Goal: Transaction & Acquisition: Purchase product/service

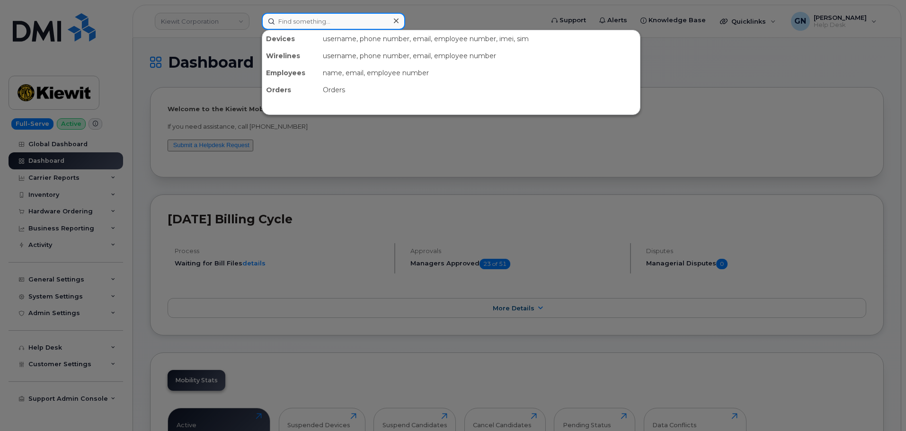
click at [282, 25] on input at bounding box center [333, 21] width 143 height 17
paste input "6047878941"
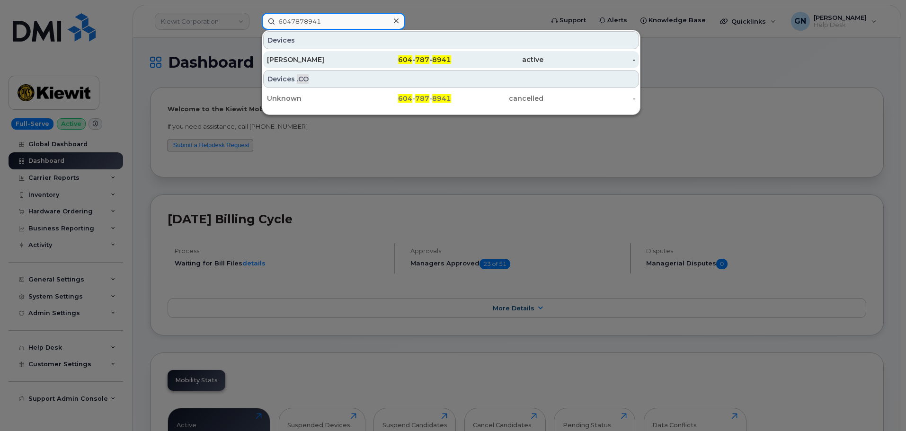
type input "6047878941"
click at [359, 63] on div "604 - 787 - 8941" at bounding box center [405, 59] width 92 height 9
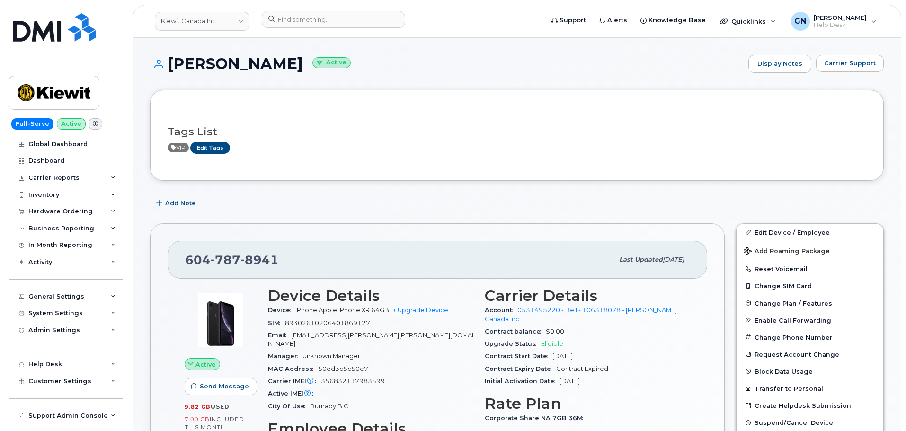
click at [195, 69] on h1 "Marc Secord Active" at bounding box center [447, 63] width 594 height 17
drag, startPoint x: 195, startPoint y: 69, endPoint x: 222, endPoint y: 64, distance: 27.4
click at [222, 64] on h1 "Marc Secord Active" at bounding box center [447, 63] width 594 height 17
copy h1 "[PERSON_NAME]"
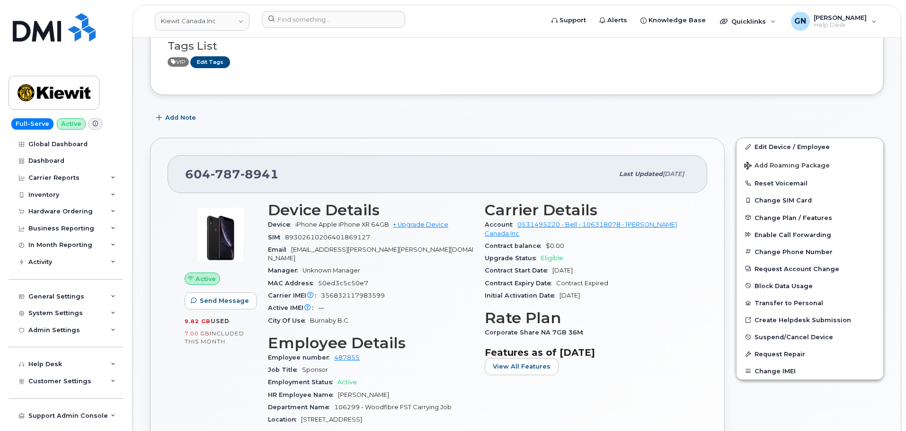
scroll to position [95, 0]
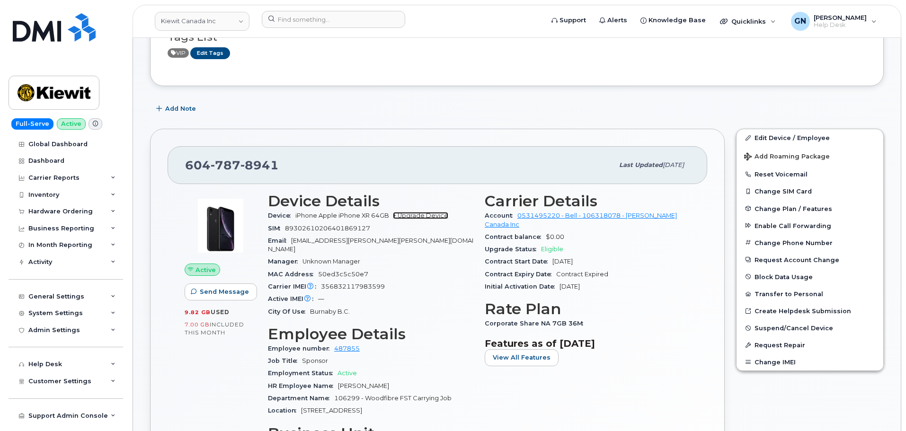
click at [418, 218] on link "+ Upgrade Device" at bounding box center [420, 215] width 55 height 7
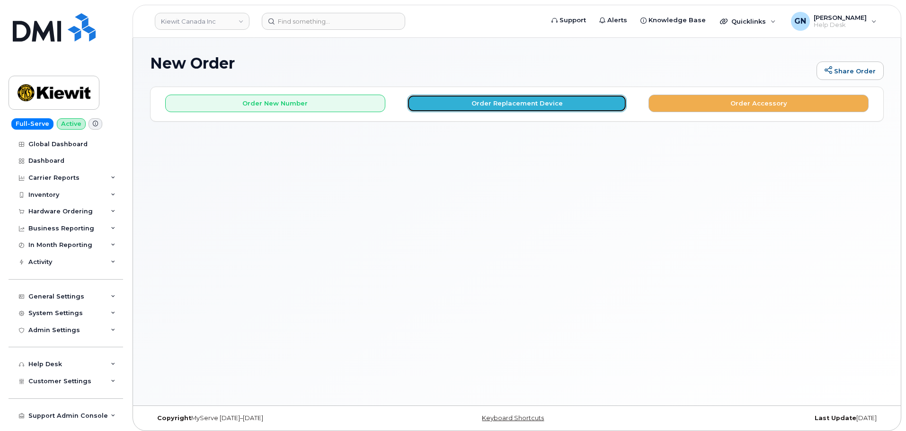
click at [512, 104] on button "Order Replacement Device" at bounding box center [517, 104] width 220 height 18
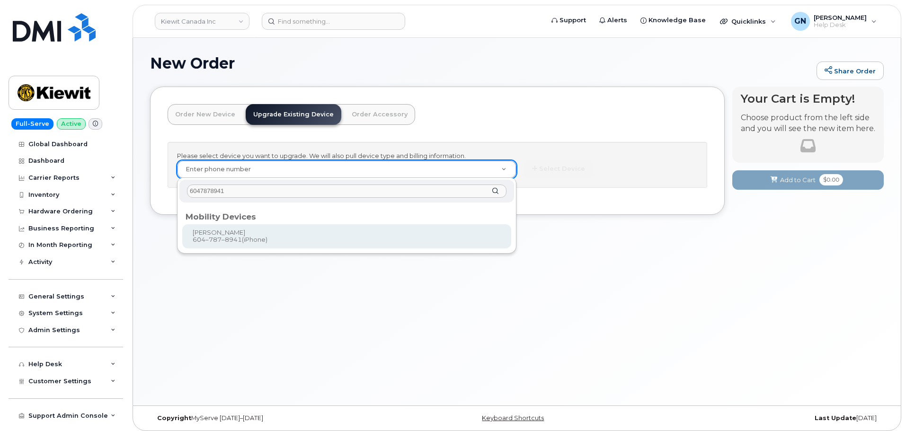
type input "6047878941"
type input "664230"
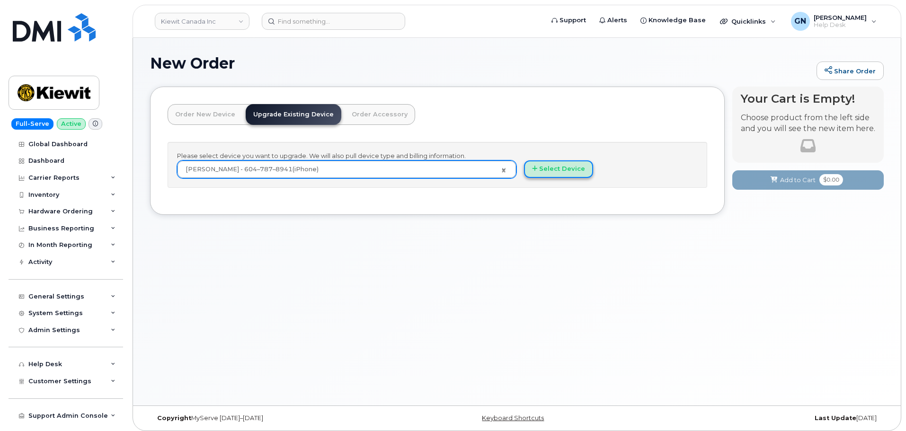
click at [561, 170] on button "Select Device" at bounding box center [558, 169] width 69 height 18
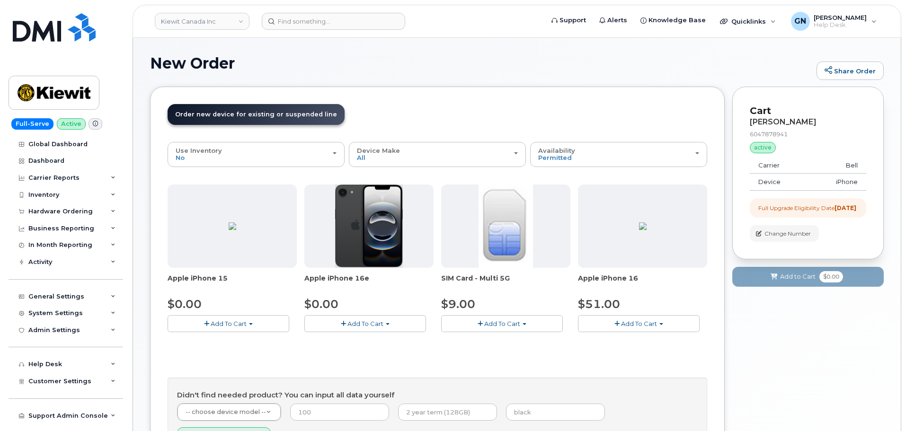
click at [253, 112] on span "Order new device for existing or suspended line" at bounding box center [256, 114] width 162 height 7
click at [374, 120] on header "Order New Device Upgrade Existing Device Order Accessory Order new device and n…" at bounding box center [438, 123] width 540 height 38
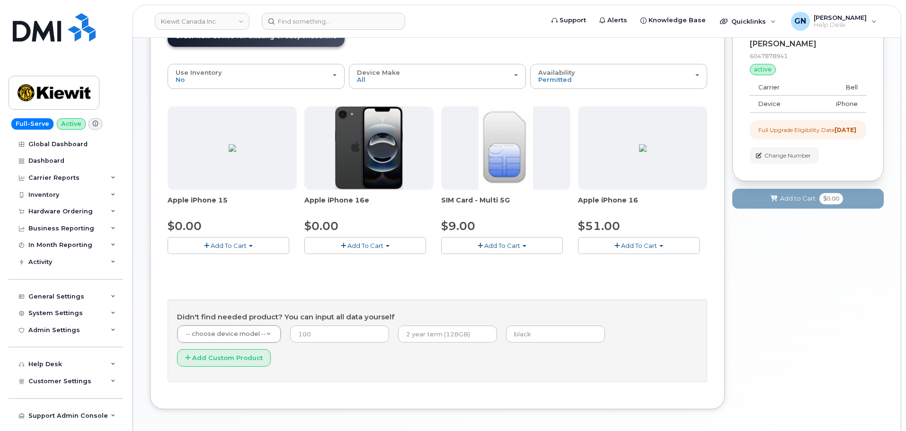
scroll to position [94, 0]
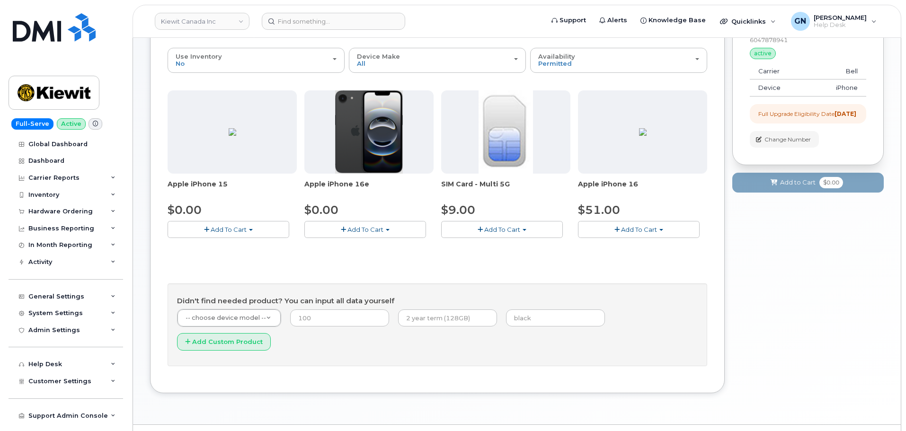
click at [260, 229] on button "Add To Cart" at bounding box center [229, 229] width 122 height 17
click at [245, 260] on link "$0.00 - 3-year upgrade (128GB model)" at bounding box center [240, 259] width 140 height 12
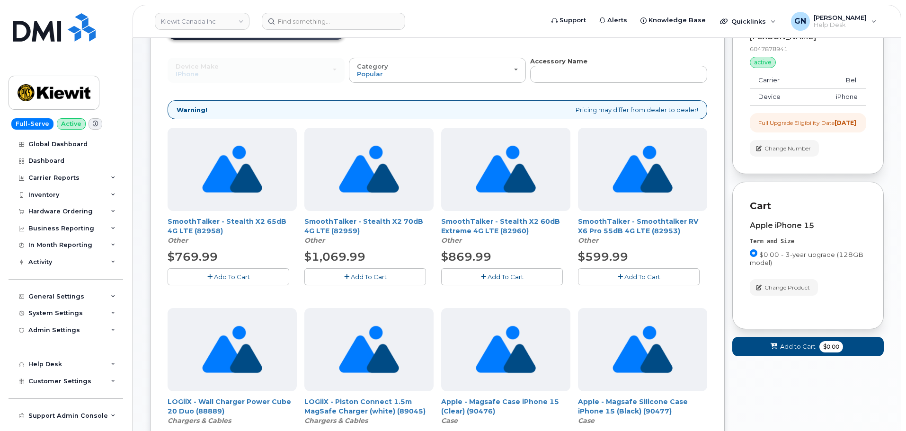
scroll to position [47, 0]
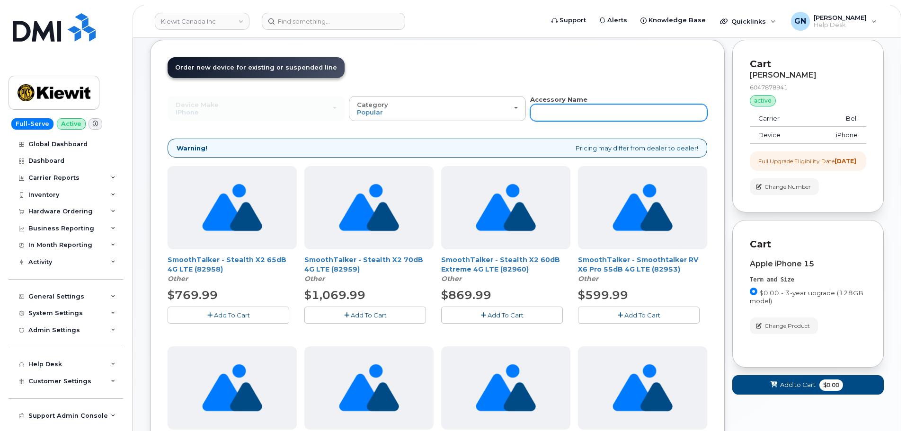
click at [564, 119] on input "text" at bounding box center [618, 112] width 177 height 17
type input "case"
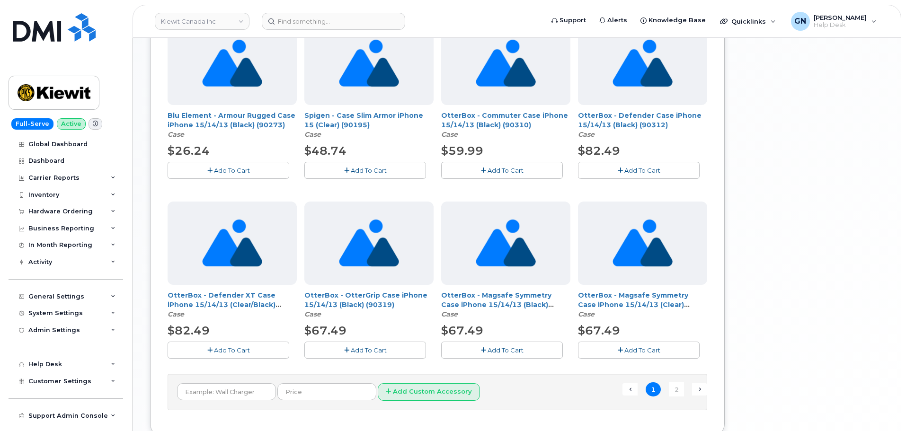
scroll to position [568, 0]
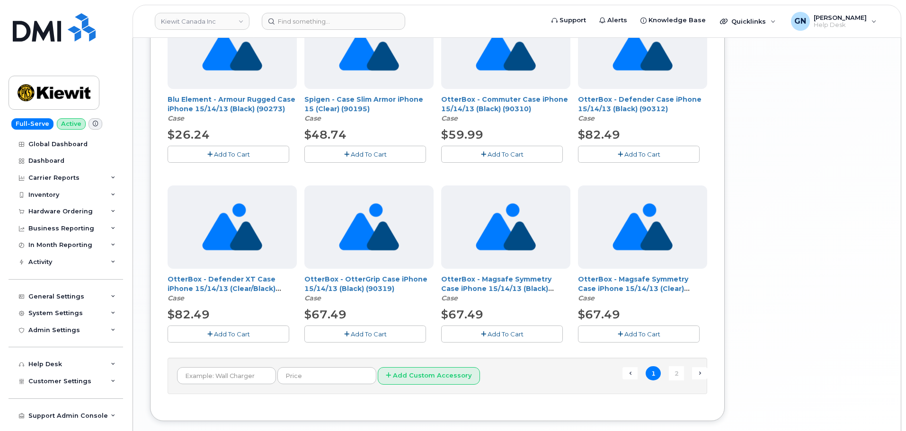
click at [368, 336] on span "Add To Cart" at bounding box center [369, 334] width 36 height 8
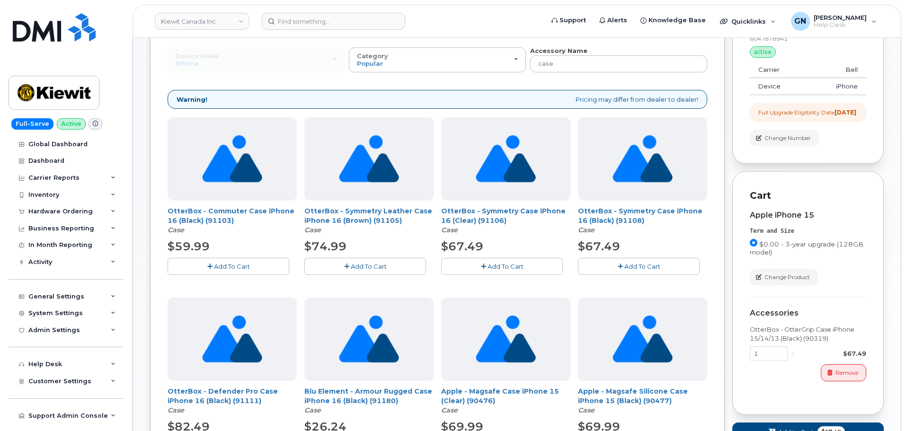
scroll to position [0, 0]
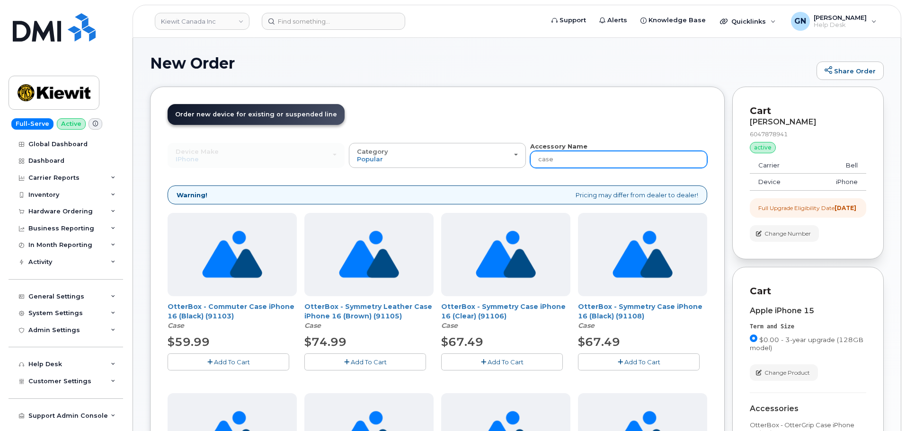
click at [568, 160] on input "case" at bounding box center [618, 159] width 177 height 17
type input "block"
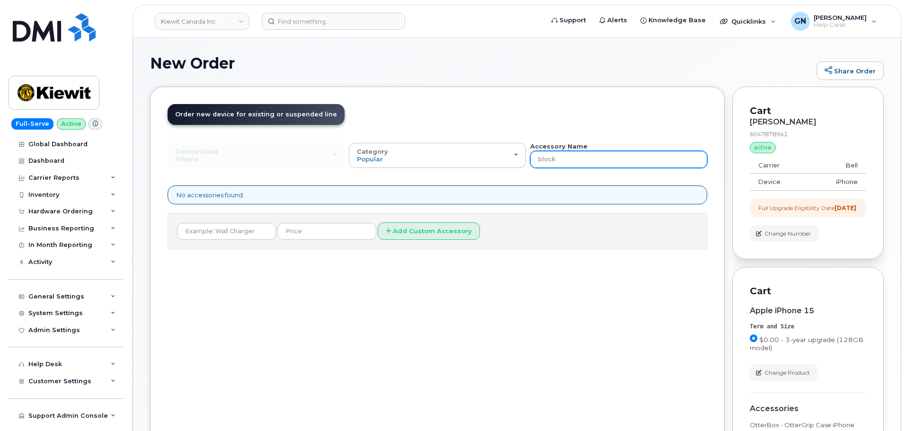
click at [578, 161] on input "block" at bounding box center [618, 159] width 177 height 17
type input "charge"
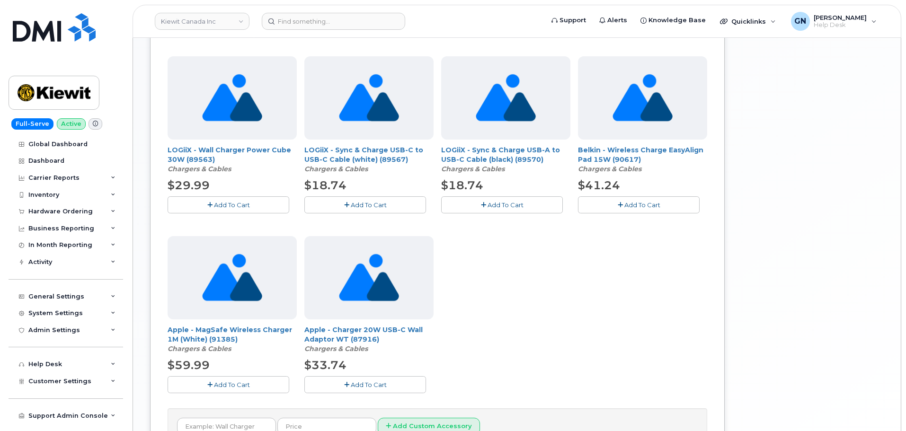
scroll to position [521, 0]
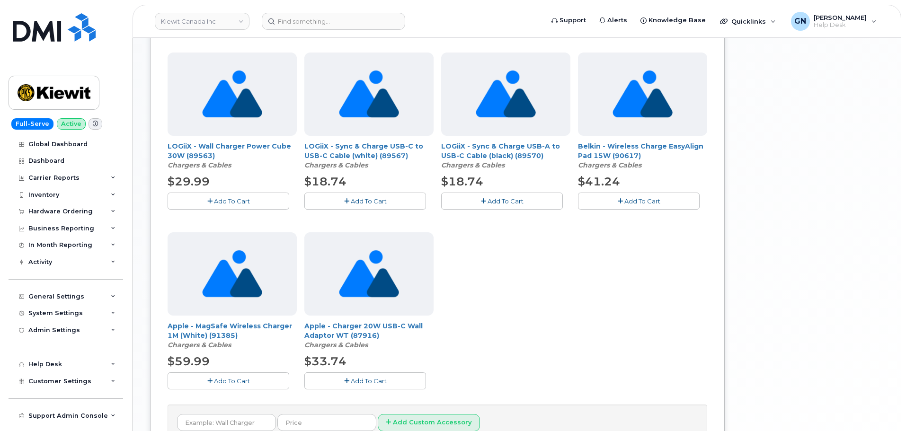
click at [379, 382] on span "Add To Cart" at bounding box center [369, 381] width 36 height 8
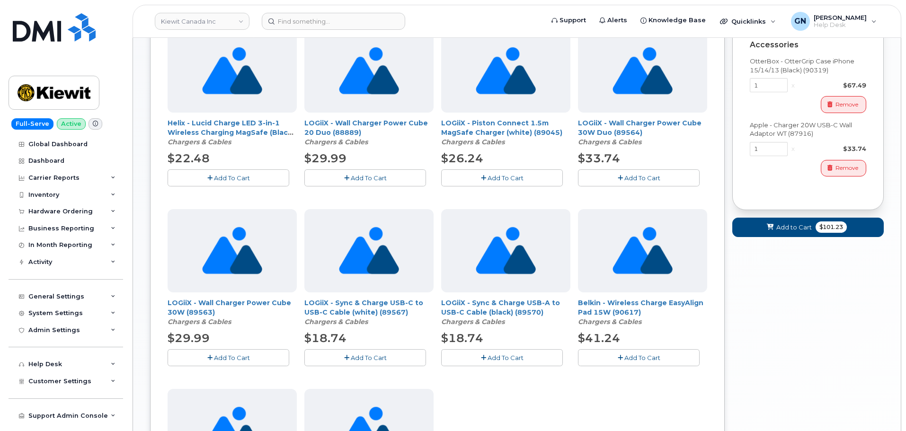
scroll to position [331, 0]
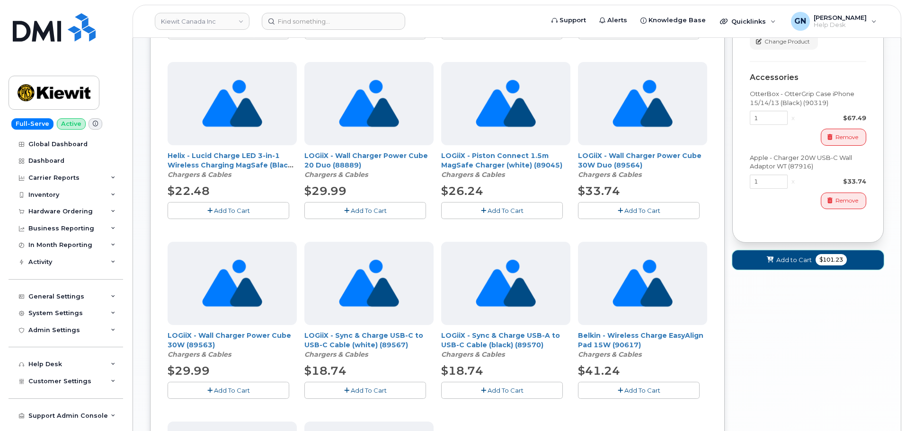
click at [794, 264] on span "Add to Cart" at bounding box center [793, 260] width 35 height 9
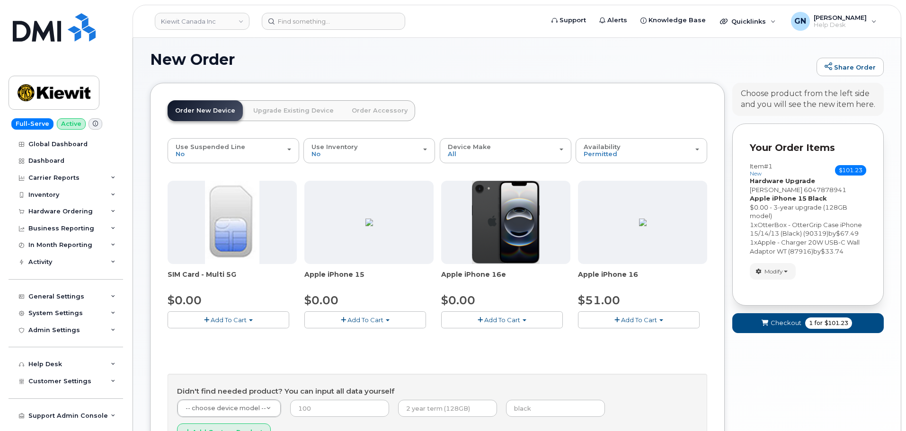
scroll to position [0, 0]
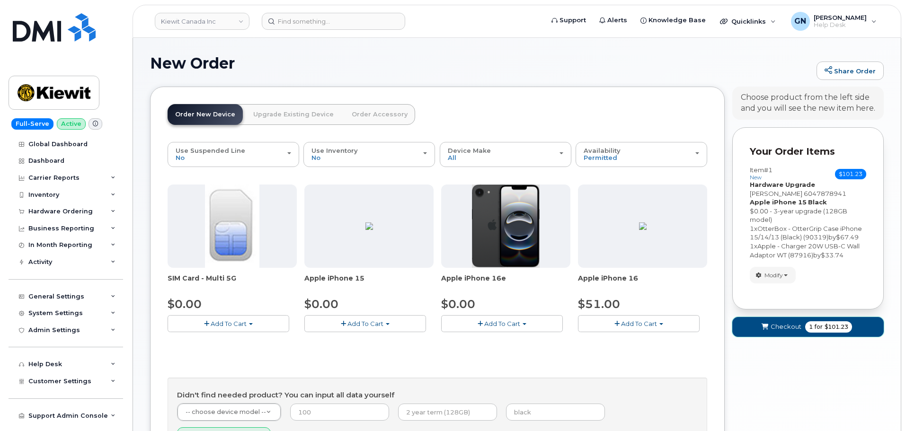
click at [780, 325] on span "Checkout" at bounding box center [786, 326] width 31 height 9
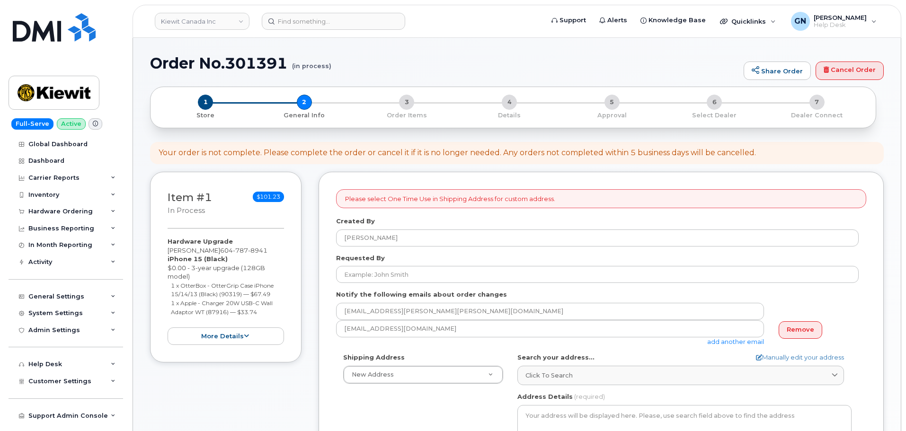
select select
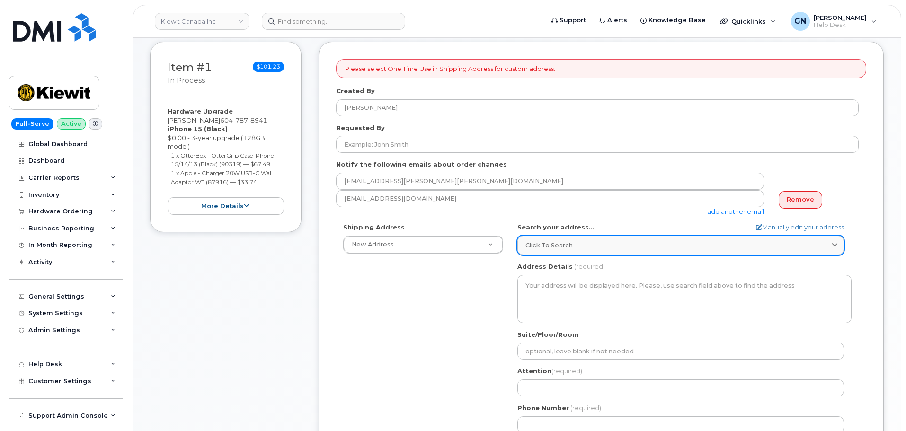
scroll to position [189, 0]
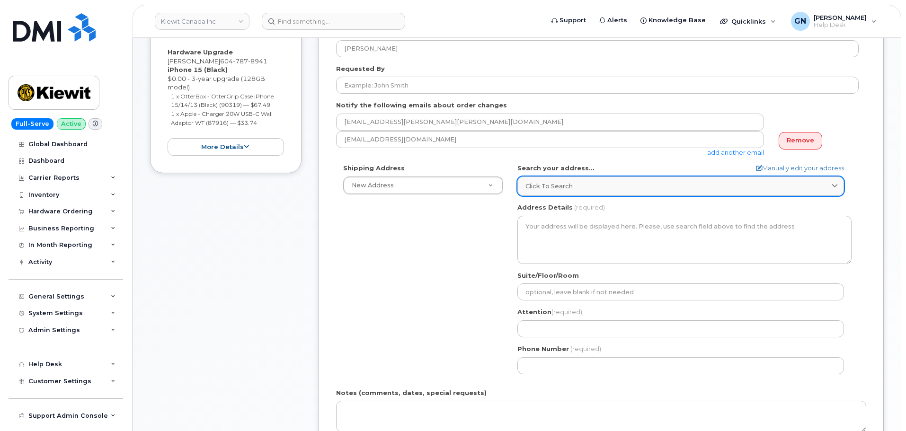
click at [597, 186] on div "Click to search" at bounding box center [680, 186] width 311 height 9
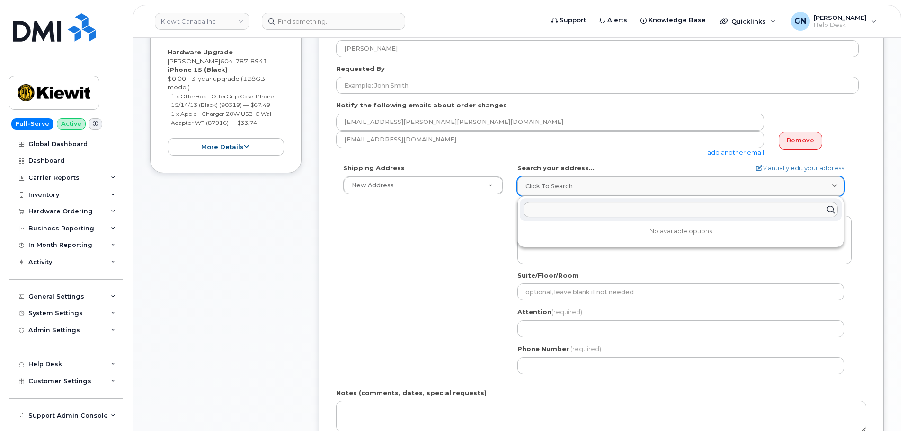
paste input "1950 Brigantine Gr Coquitlam, BC V3K7B5"
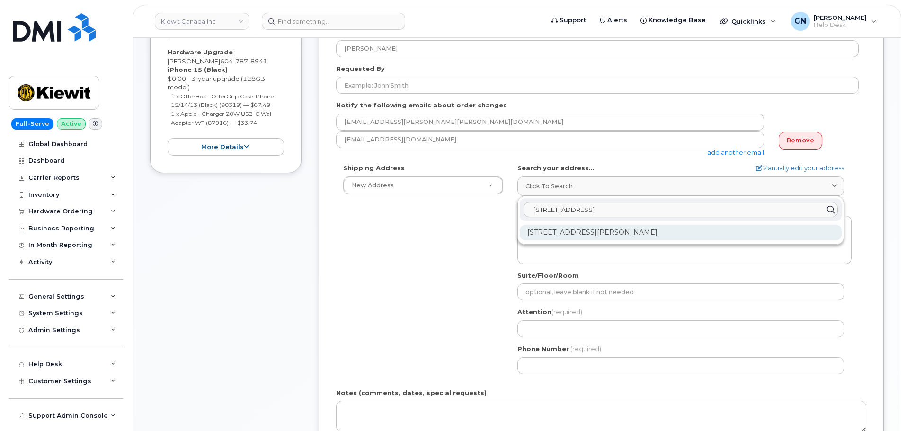
type input "1950 Brigantine Gr Coquitlam, BC V3K7B5"
click at [601, 226] on div "1950 Brigantine Dr Coquitlam BC V3K 7B5" at bounding box center [681, 233] width 322 height 16
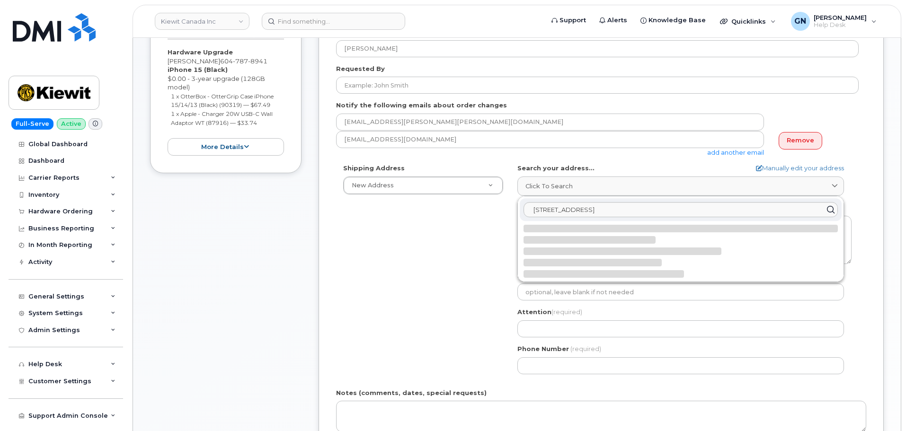
select select
type textarea "1950 Brigantine Dr COQUITLAM BC V3K 7B5 CANADA"
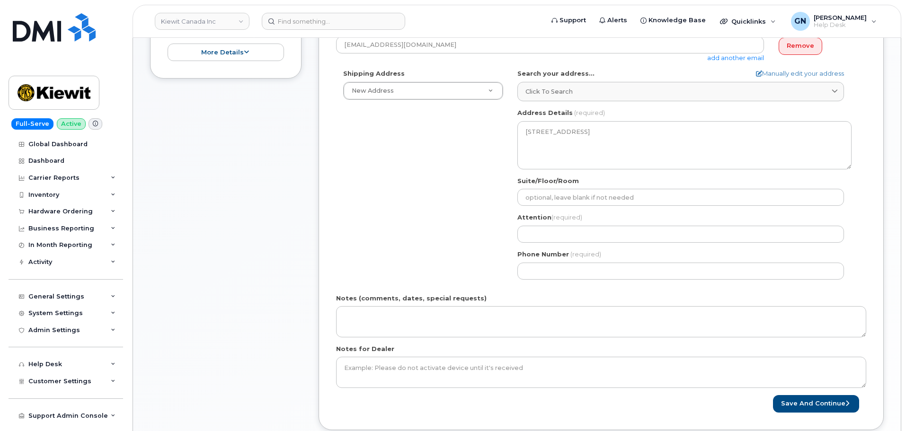
scroll to position [237, 0]
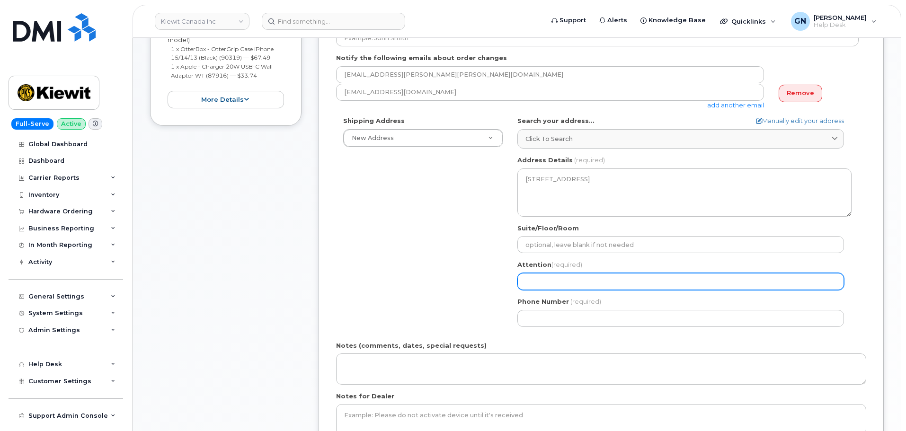
click at [564, 276] on input "Attention (required)" at bounding box center [680, 281] width 327 height 17
paste input "[PERSON_NAME]"
select select
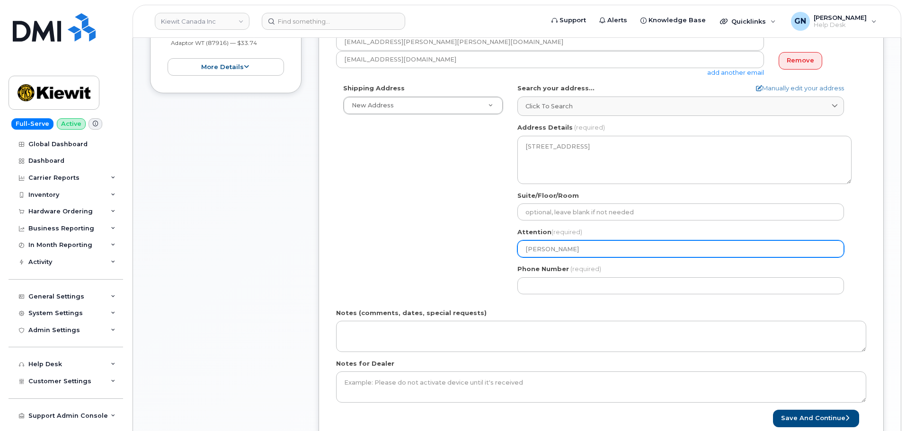
scroll to position [284, 0]
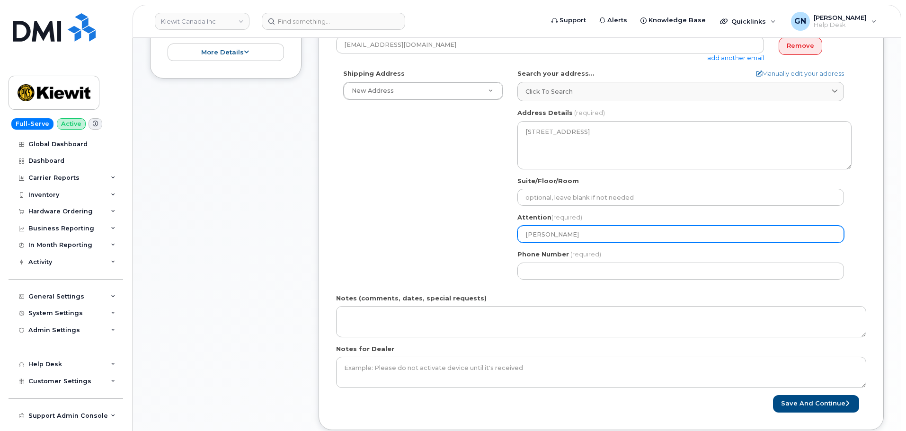
type input "[PERSON_NAME]"
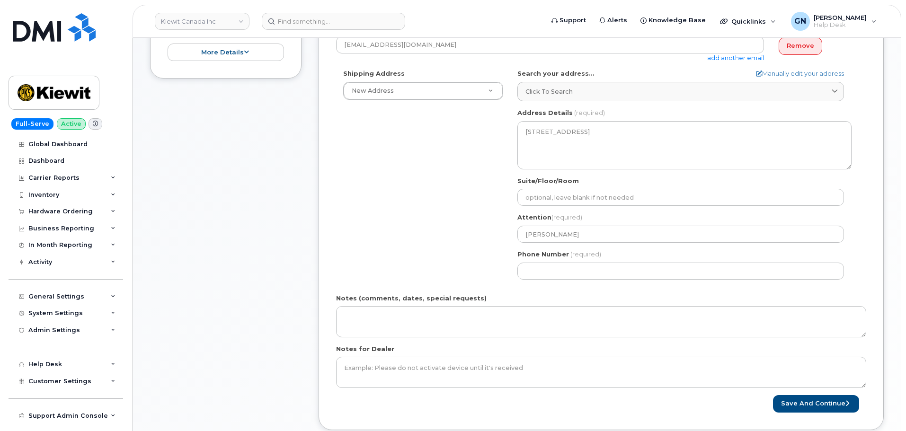
click at [478, 239] on div "Shipping Address New Address New Address Beaver Marine Limited Cahill-Ganotec, …" at bounding box center [597, 177] width 523 height 217
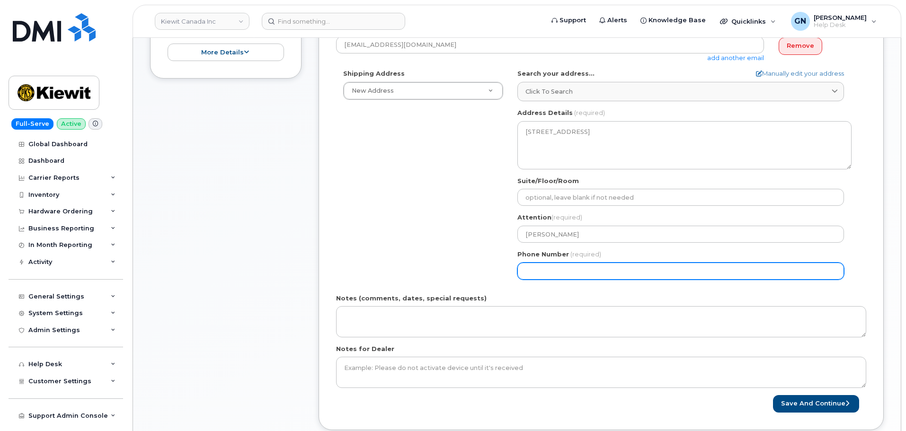
click at [552, 271] on input "Phone Number" at bounding box center [680, 271] width 327 height 17
click at [582, 266] on input "Phone Number" at bounding box center [680, 271] width 327 height 17
paste input "6047878941"
select select
type input "6047878941"
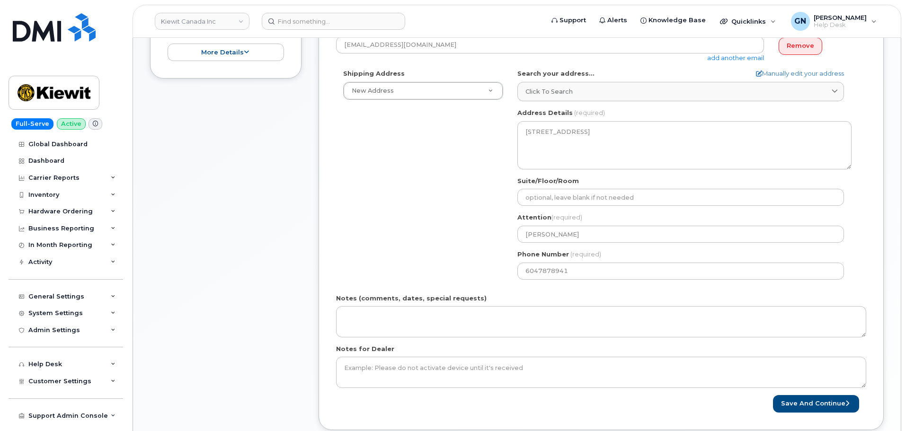
click at [481, 236] on div "Shipping Address New Address New Address Beaver Marine Limited Cahill-Ganotec, …" at bounding box center [597, 177] width 523 height 217
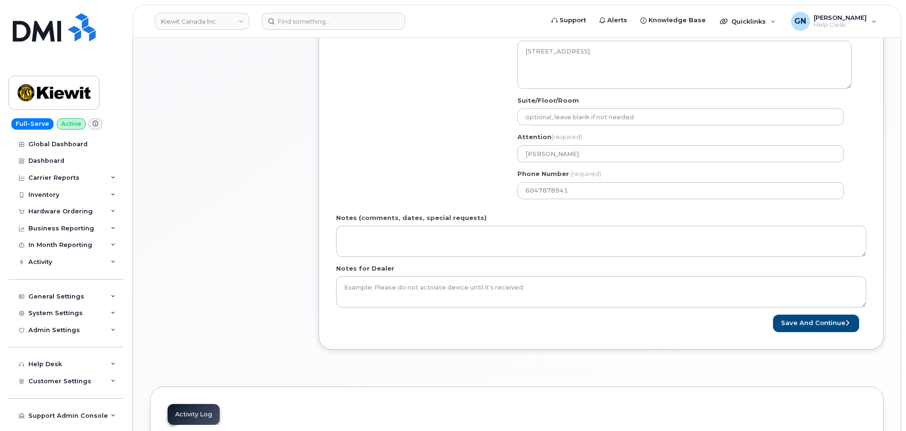
scroll to position [426, 0]
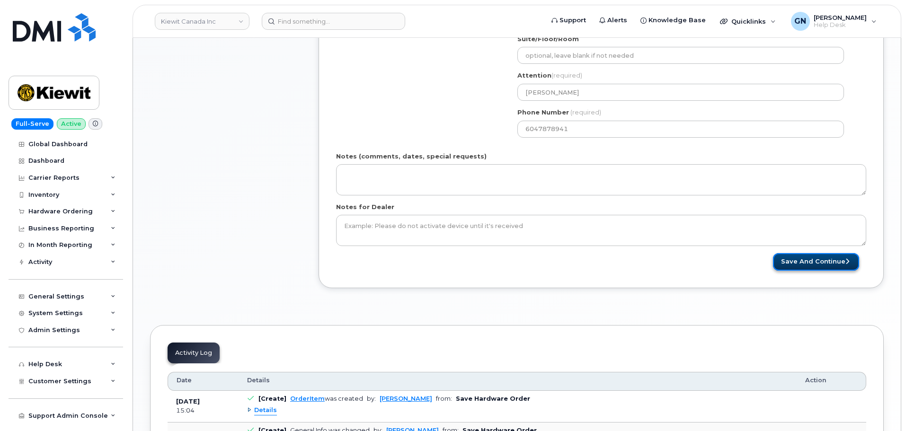
click at [799, 266] on button "Save and Continue" at bounding box center [816, 262] width 86 height 18
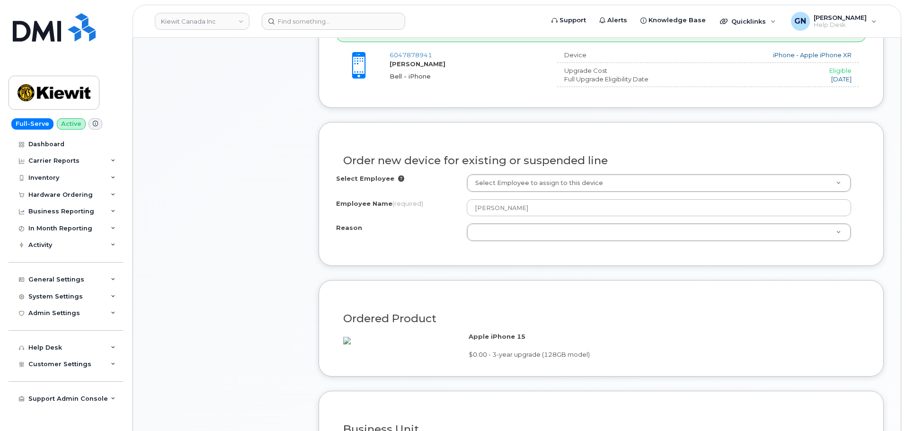
scroll to position [379, 0]
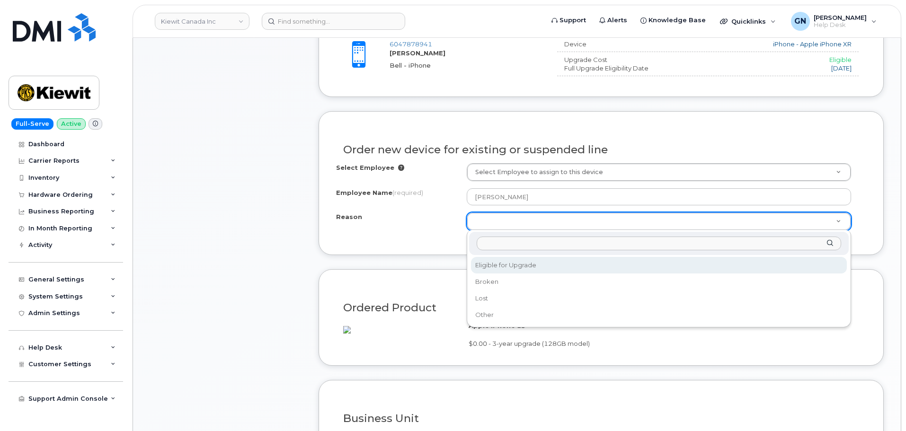
select select "eligible_for_upgrade"
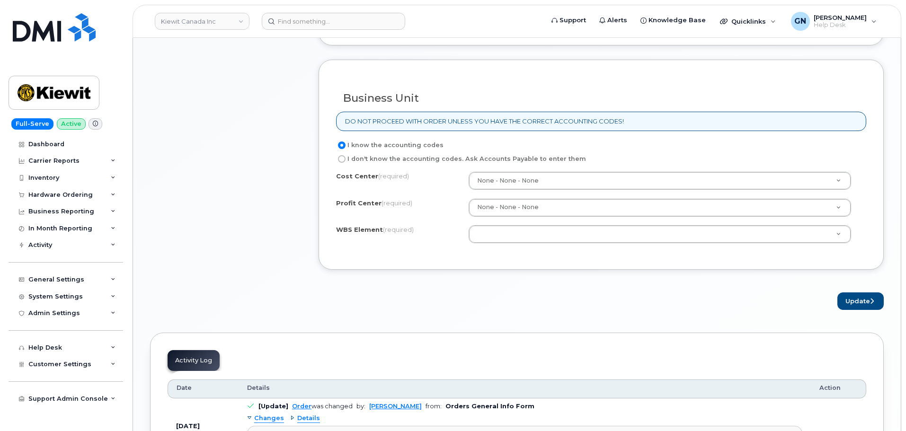
scroll to position [710, 0]
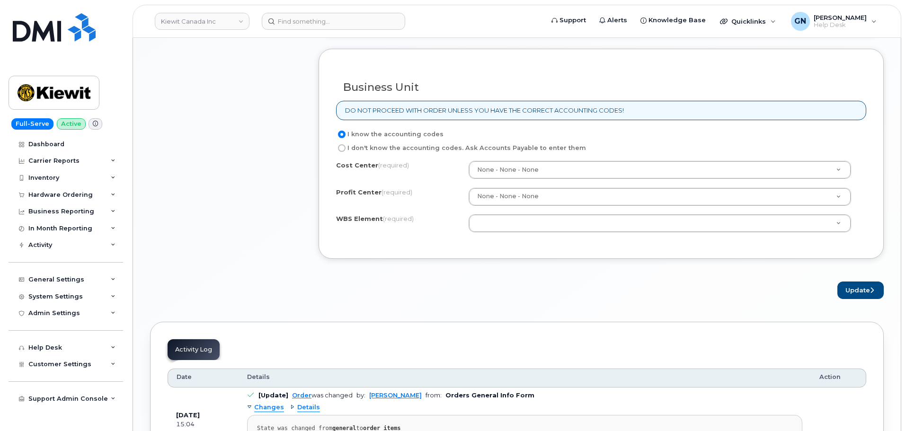
paste input "106299.2146"
type input "106299.2146"
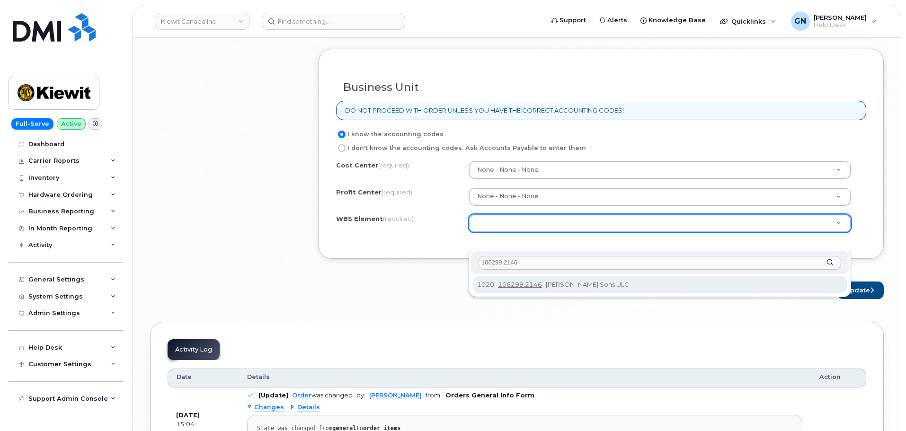
type input "106299.2146"
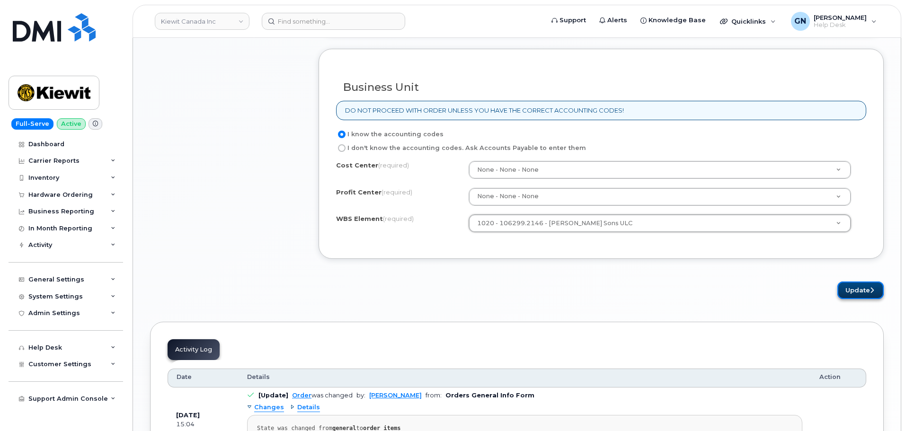
click at [868, 299] on button "Update" at bounding box center [860, 291] width 46 height 18
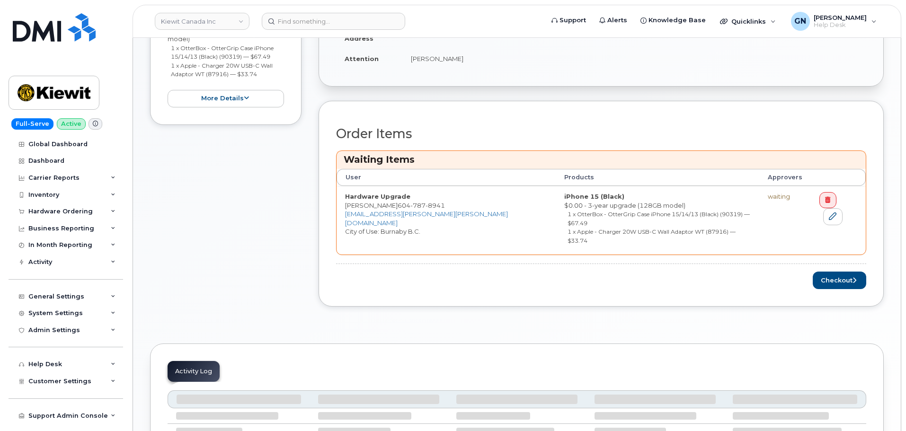
scroll to position [284, 0]
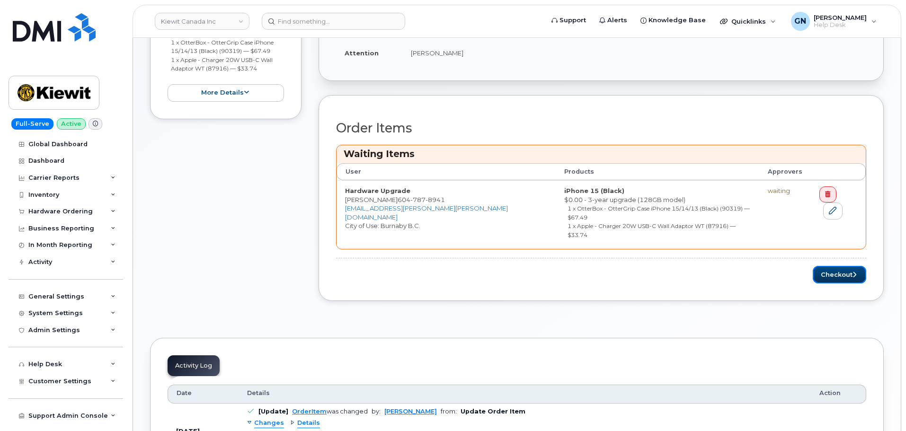
click at [820, 266] on div "Order Items Waiting Items User Products Approvers Hardware Upgrade Marc Secord …" at bounding box center [601, 198] width 565 height 206
click at [827, 266] on button "Checkout" at bounding box center [839, 275] width 53 height 18
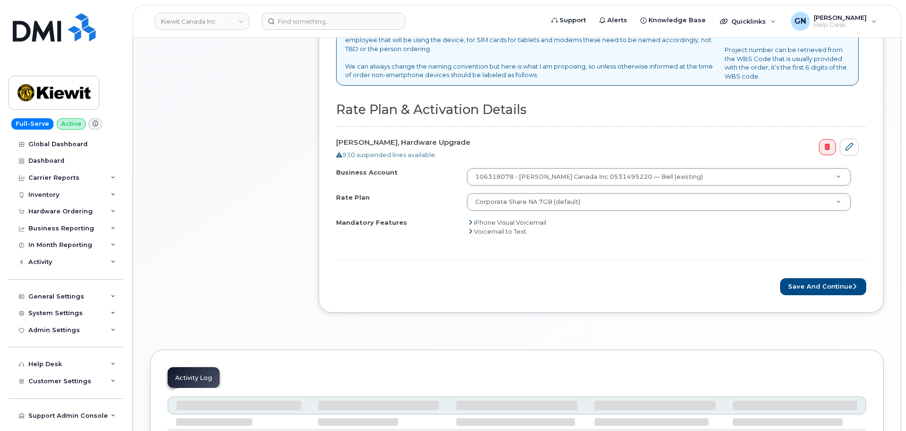
scroll to position [331, 0]
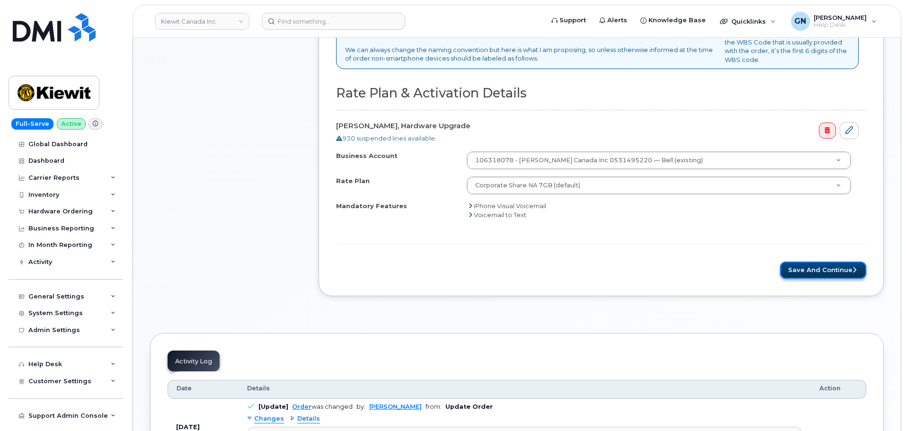
click at [802, 272] on button "Save and Continue" at bounding box center [823, 271] width 86 height 18
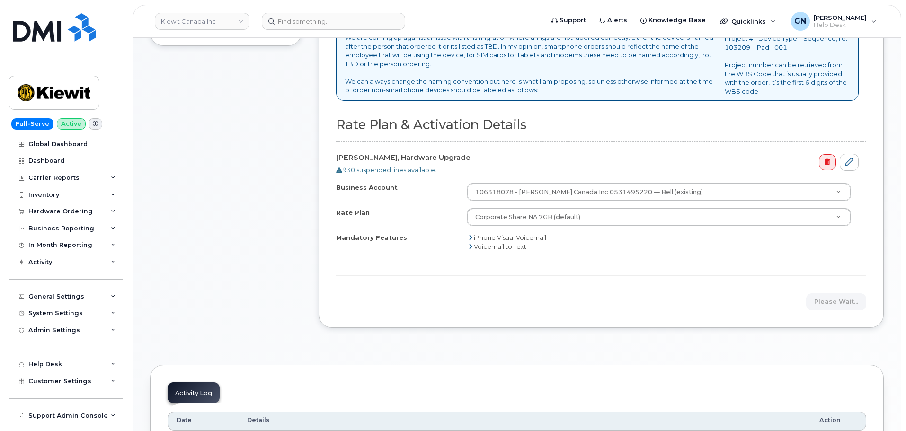
scroll to position [284, 0]
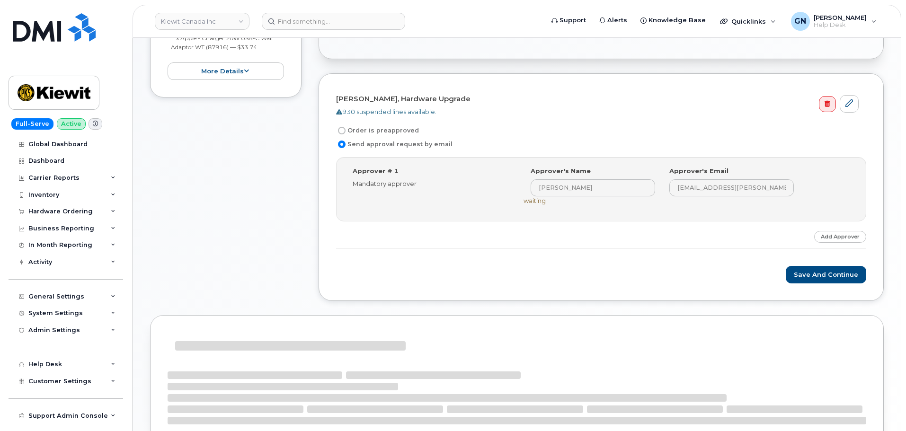
scroll to position [237, 0]
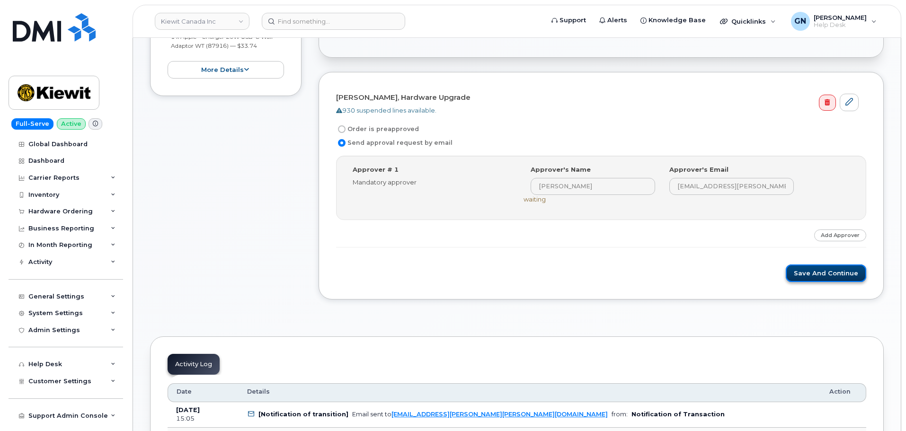
click at [822, 275] on button "Save and Continue" at bounding box center [826, 274] width 80 height 18
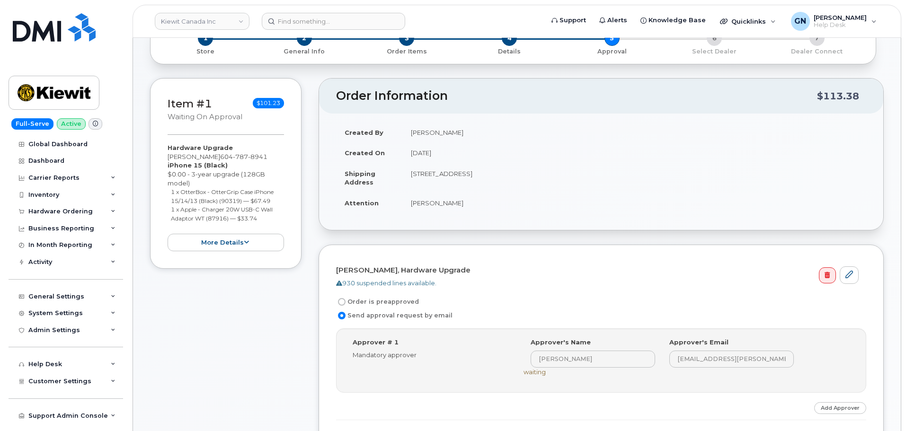
scroll to position [0, 0]
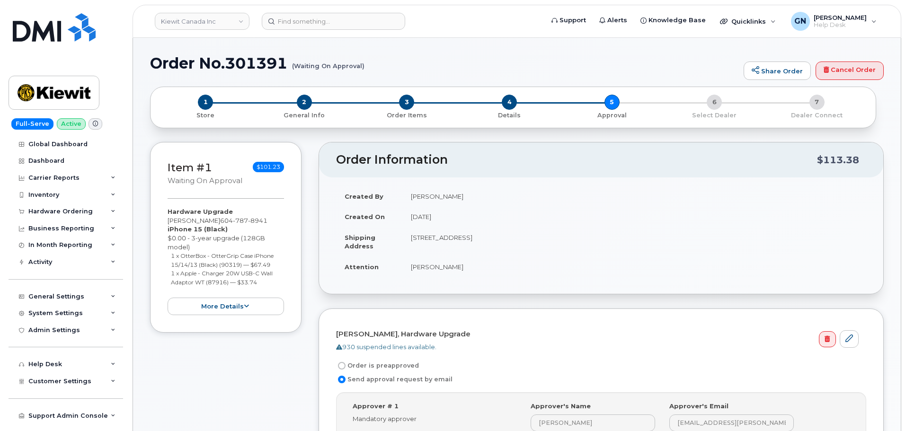
click at [177, 58] on h1 "Order No.301391 (Waiting On Approval)" at bounding box center [444, 63] width 589 height 17
drag, startPoint x: 177, startPoint y: 58, endPoint x: 259, endPoint y: 59, distance: 82.4
click at [259, 59] on h1 "Order No.301391 (Waiting On Approval)" at bounding box center [444, 63] width 589 height 17
copy h1 "Order No.301391"
click at [67, 215] on div "Hardware Ordering" at bounding box center [66, 211] width 115 height 17
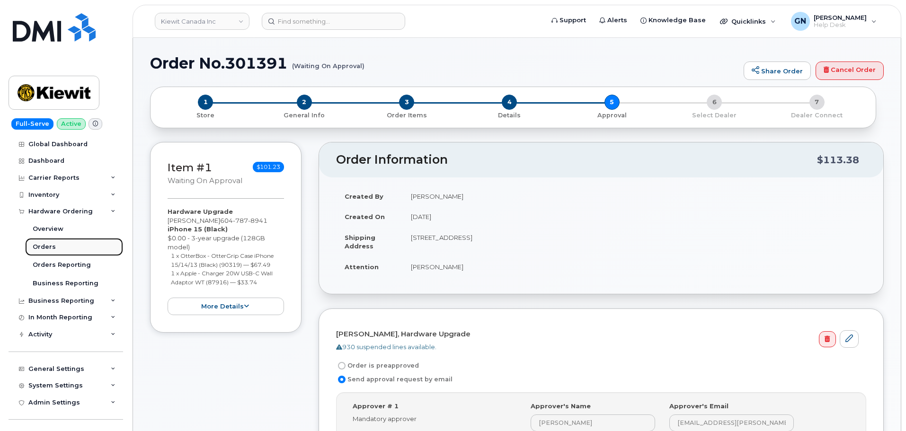
click at [57, 246] on link "Orders" at bounding box center [74, 247] width 98 height 18
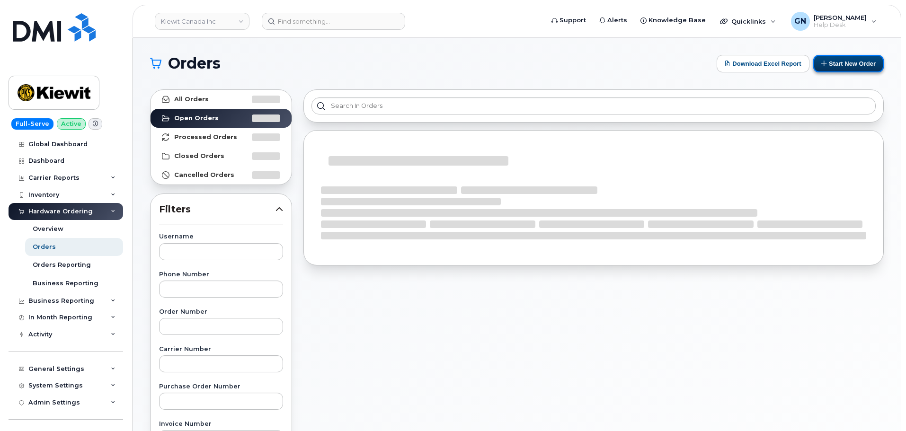
click at [834, 62] on button "Start New Order" at bounding box center [848, 64] width 71 height 18
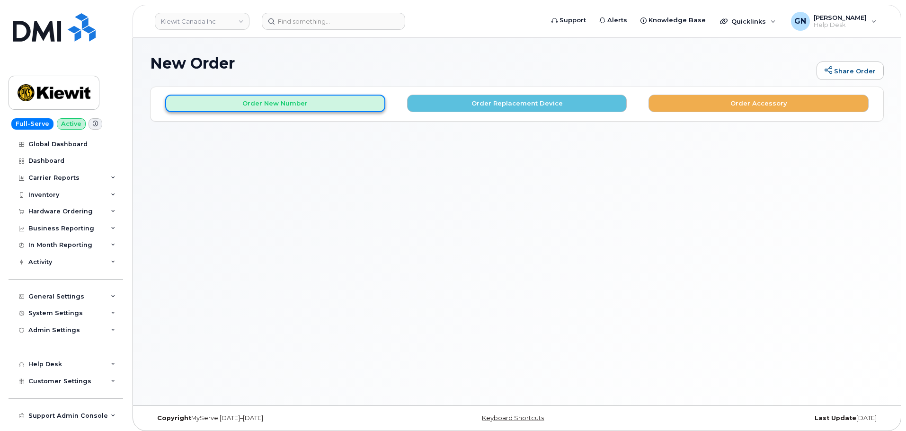
click at [343, 102] on button "Order New Number" at bounding box center [275, 104] width 220 height 18
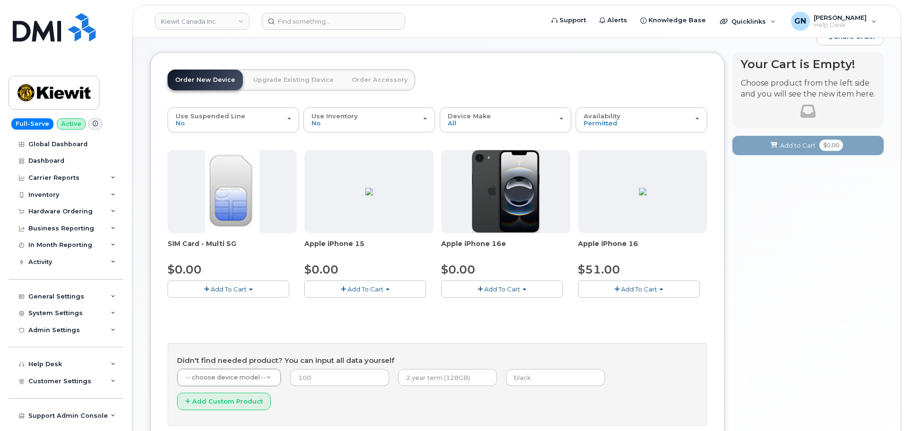
scroll to position [94, 0]
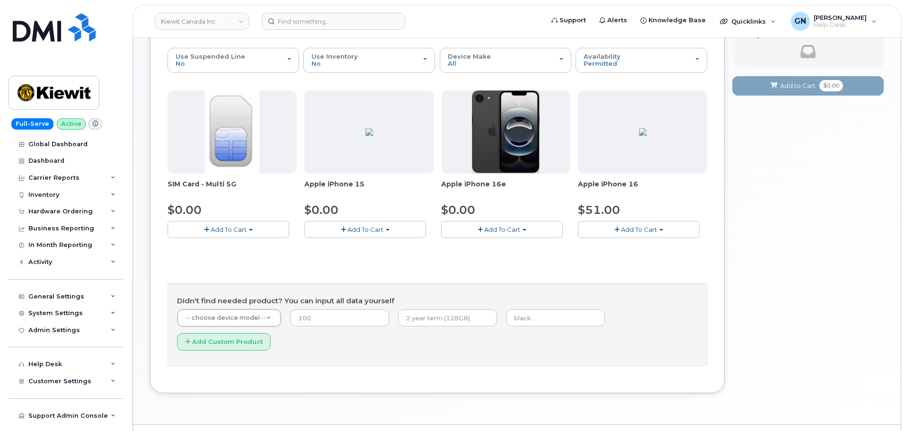
click at [402, 232] on button "Add To Cart" at bounding box center [365, 229] width 122 height 17
click at [404, 257] on link "$0.00 - 3-year activation (128GB model)" at bounding box center [379, 259] width 144 height 12
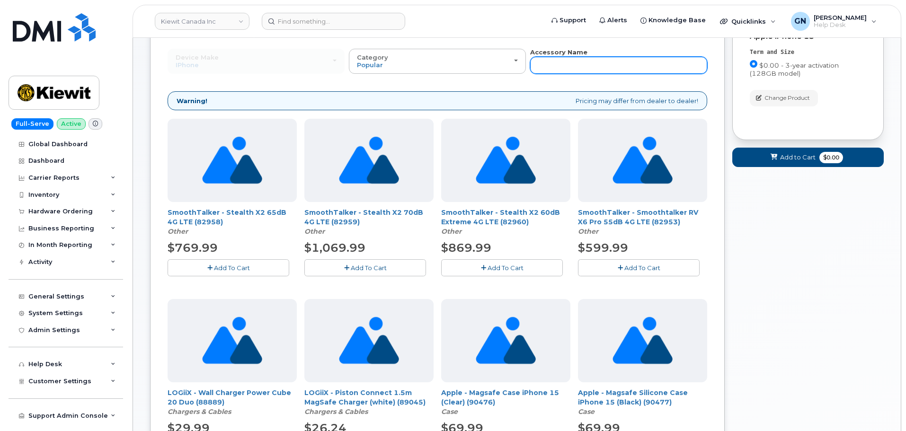
click at [587, 64] on input "text" at bounding box center [618, 65] width 177 height 17
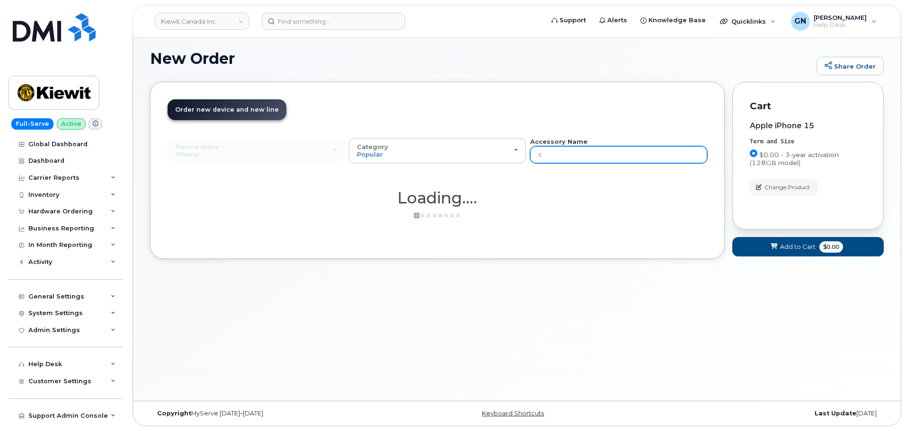
scroll to position [5, 0]
type input "charge"
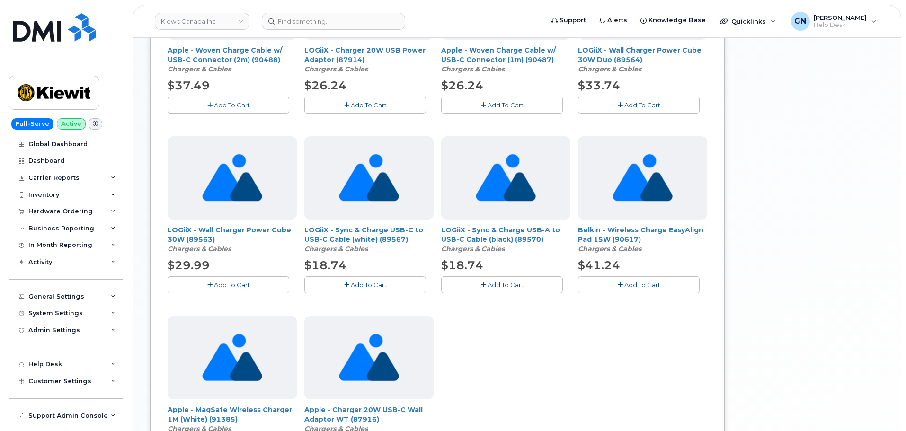
scroll to position [573, 0]
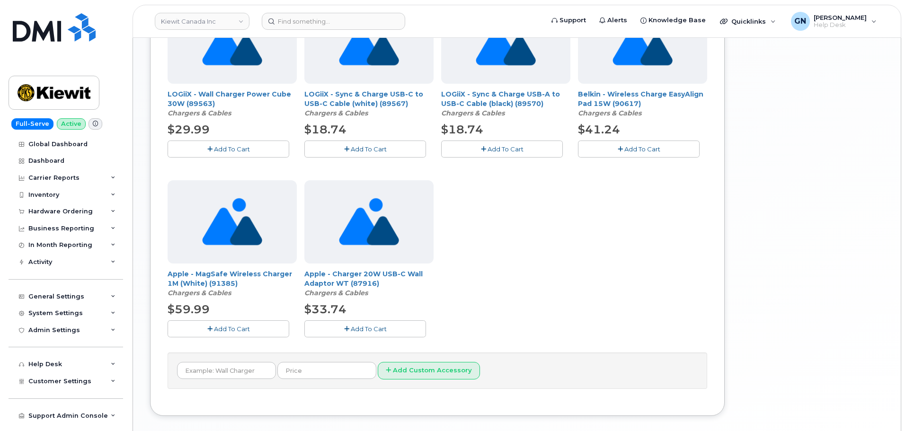
drag, startPoint x: 362, startPoint y: 326, endPoint x: 395, endPoint y: 310, distance: 36.8
click at [363, 325] on span "Add To Cart" at bounding box center [369, 329] width 36 height 8
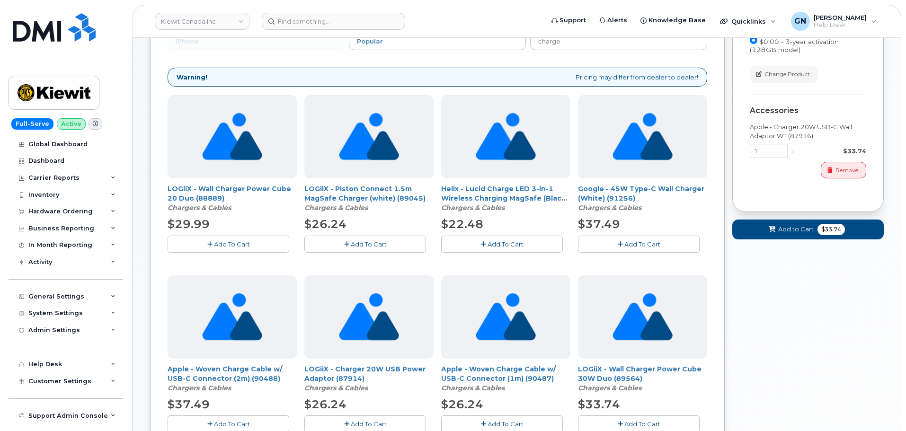
scroll to position [0, 0]
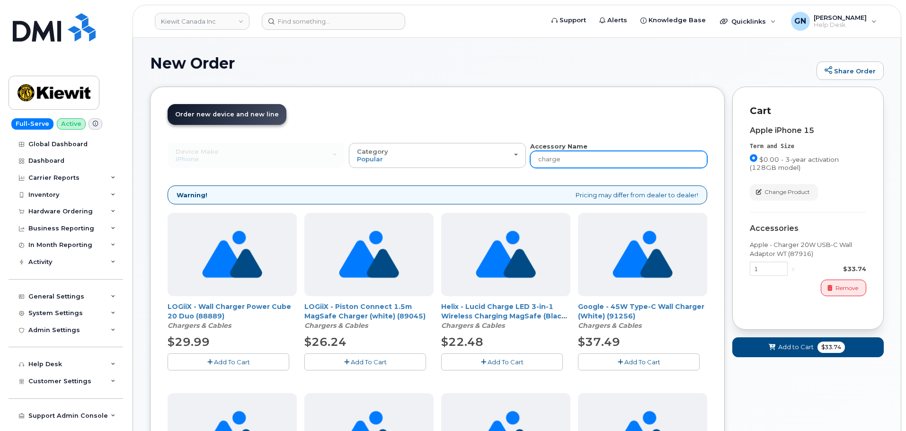
click at [569, 160] on input "charge" at bounding box center [618, 159] width 177 height 17
type input "case"
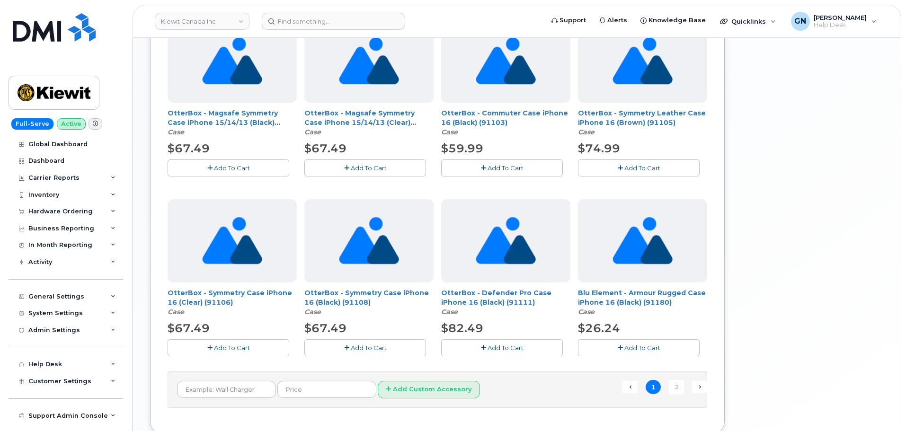
scroll to position [524, 0]
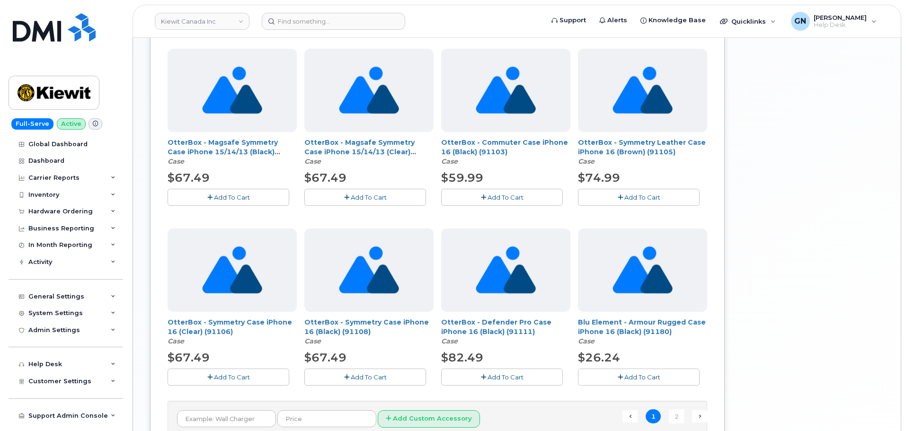
click at [257, 198] on button "Add To Cart" at bounding box center [229, 197] width 122 height 17
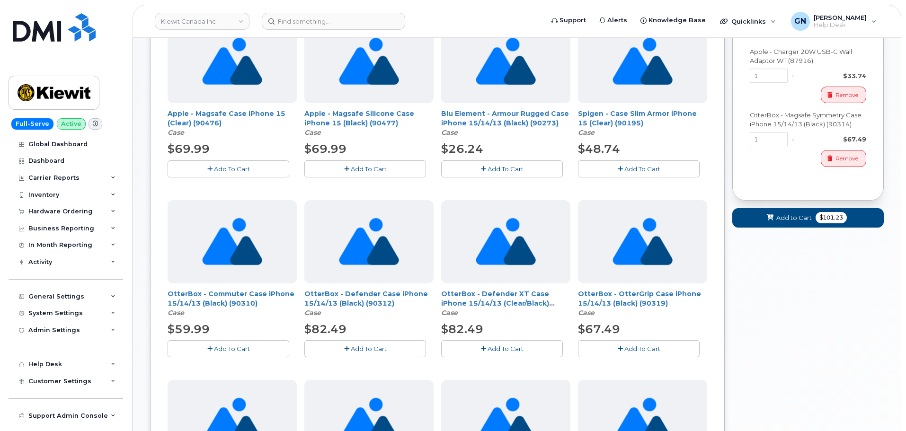
scroll to position [0, 0]
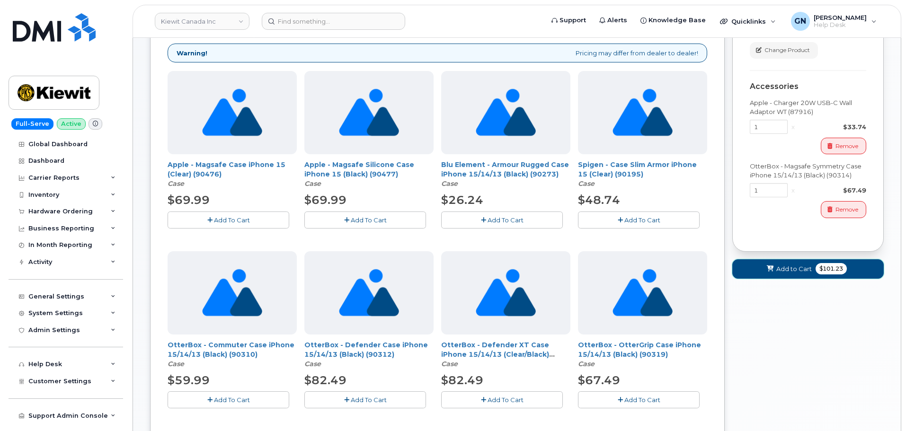
click at [799, 269] on span "Add to Cart" at bounding box center [793, 269] width 35 height 9
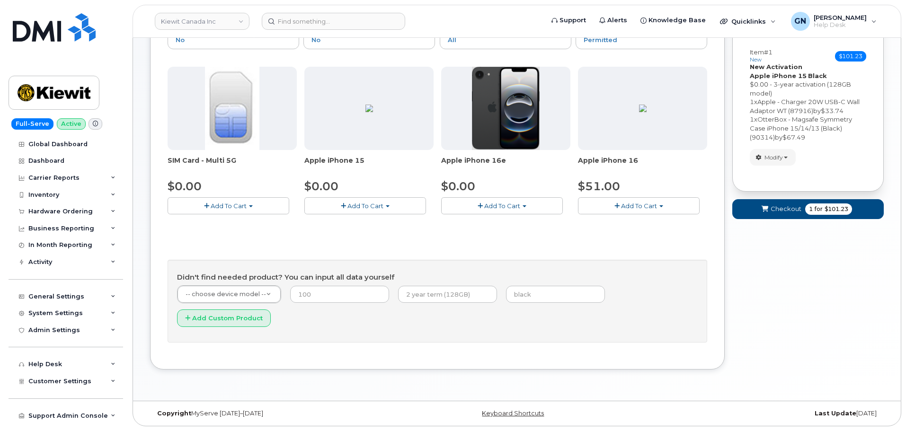
scroll to position [94, 0]
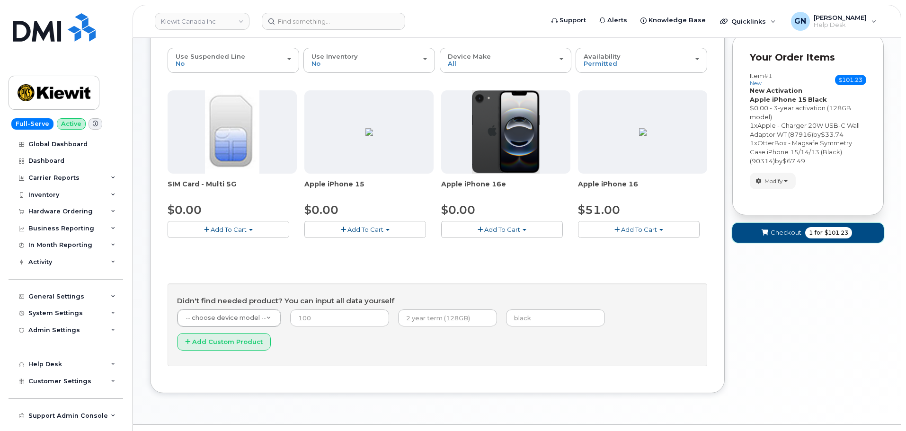
click at [788, 240] on button "Checkout 1 for $101.23" at bounding box center [807, 232] width 151 height 19
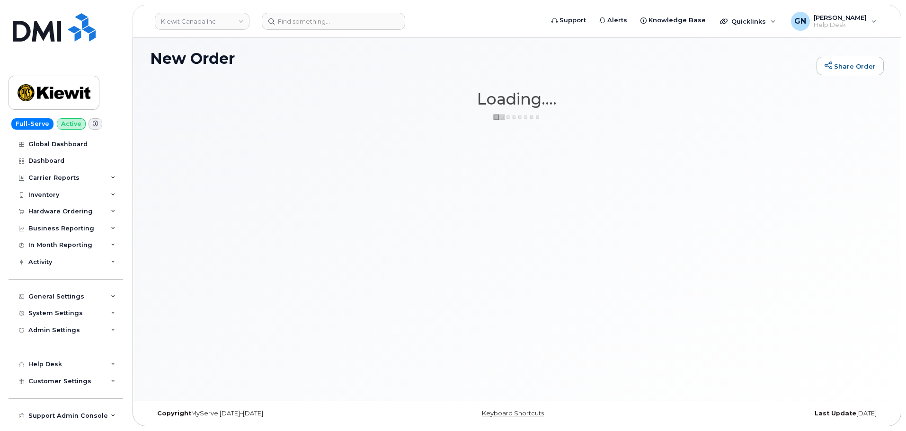
scroll to position [5, 0]
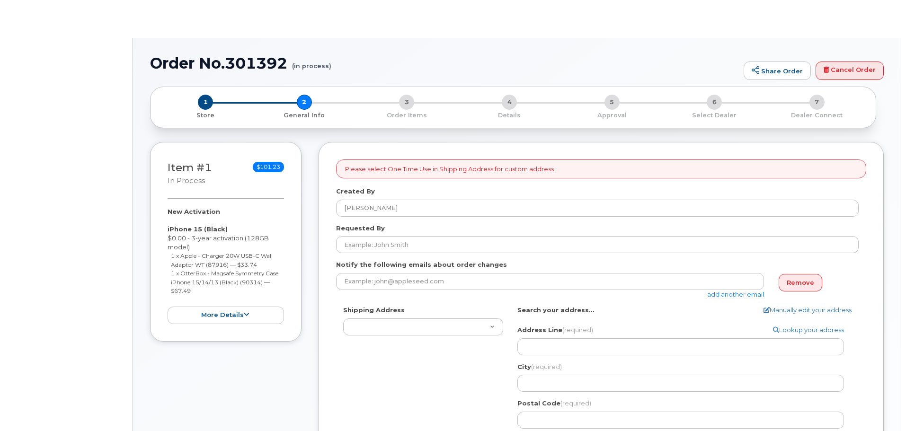
select select
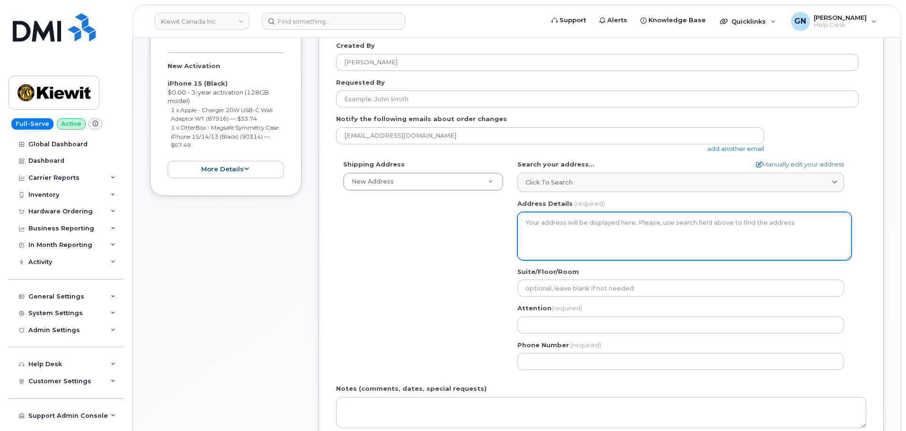
scroll to position [189, 0]
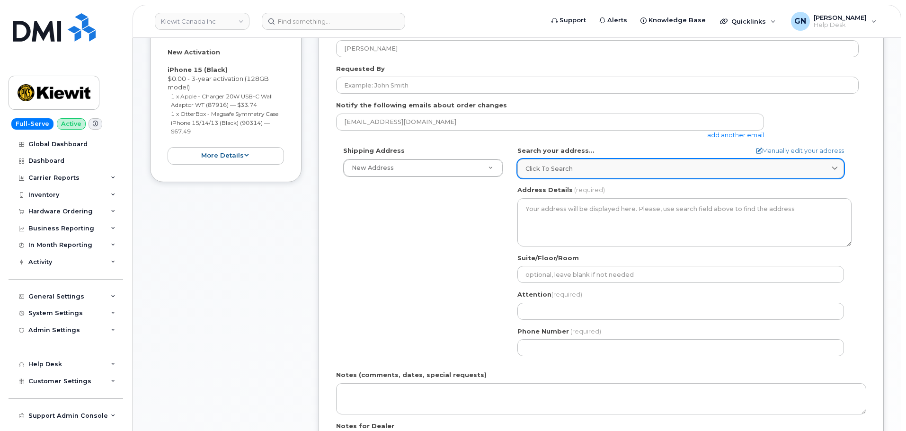
click at [568, 174] on link "Click to search" at bounding box center [680, 168] width 327 height 19
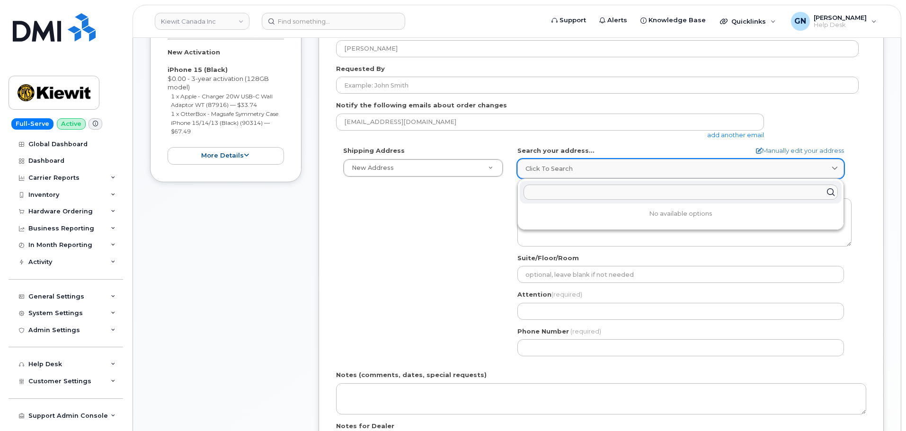
paste input "1950 Brigantine Gr Coquitlam, BC V3K7B5"
type input "1950 Brigantine Gr Coquitlam, BC V3K7B5"
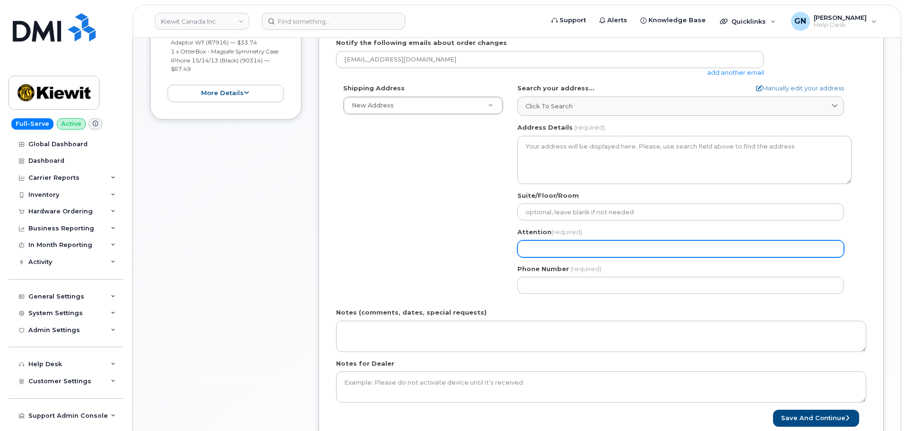
scroll to position [284, 0]
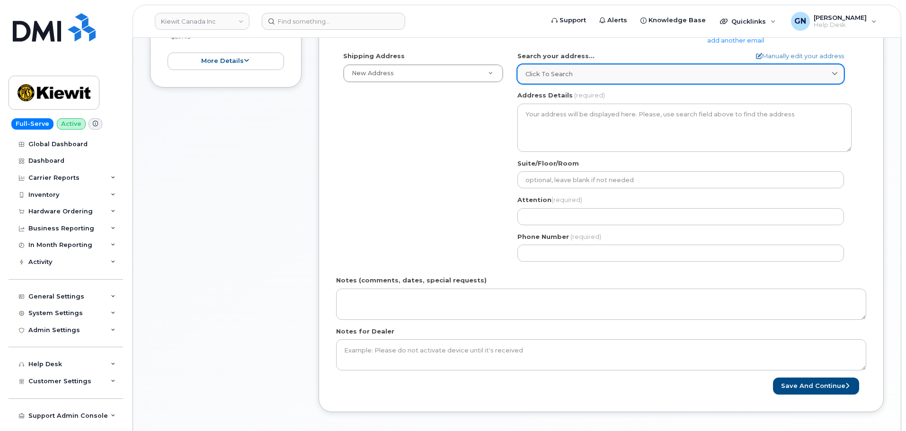
click at [625, 78] on div "Click to search" at bounding box center [680, 74] width 311 height 9
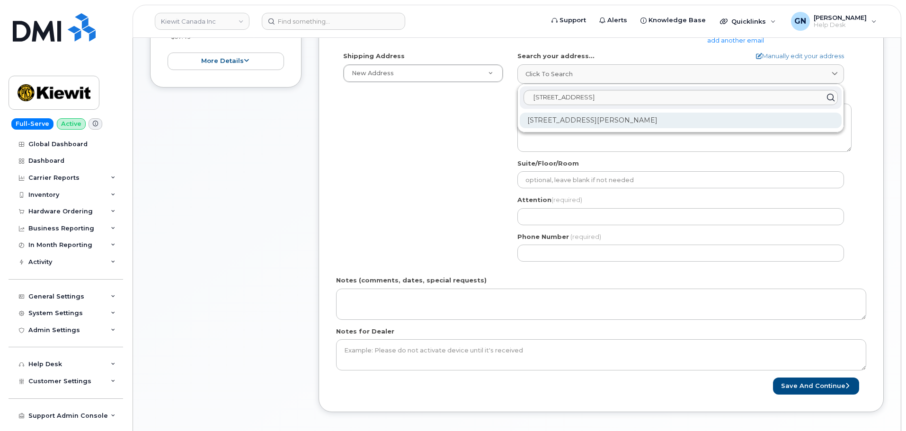
click at [634, 114] on div "1950 Brigantine Dr Coquitlam BC V3K 7B5" at bounding box center [681, 121] width 322 height 16
select select
type textarea "1950 Brigantine Dr COQUITLAM BC V3K 7B5 CANADA"
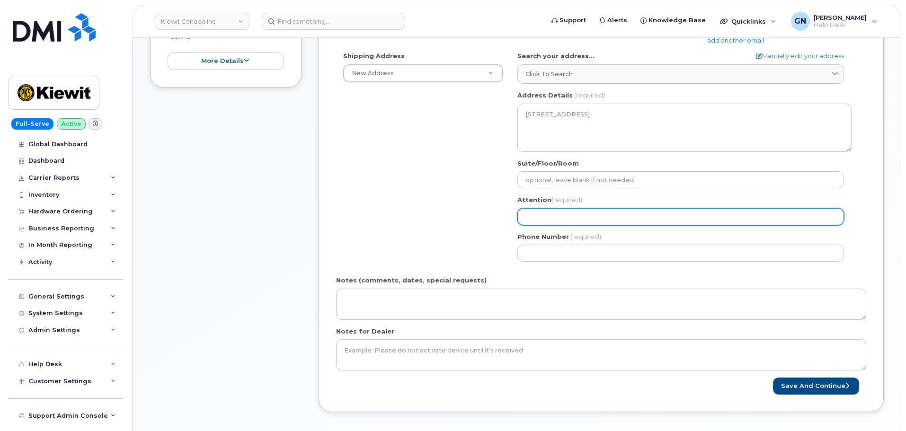
click at [570, 212] on input "Attention (required)" at bounding box center [680, 216] width 327 height 17
paste input "Braden Ven De Velde"
select select
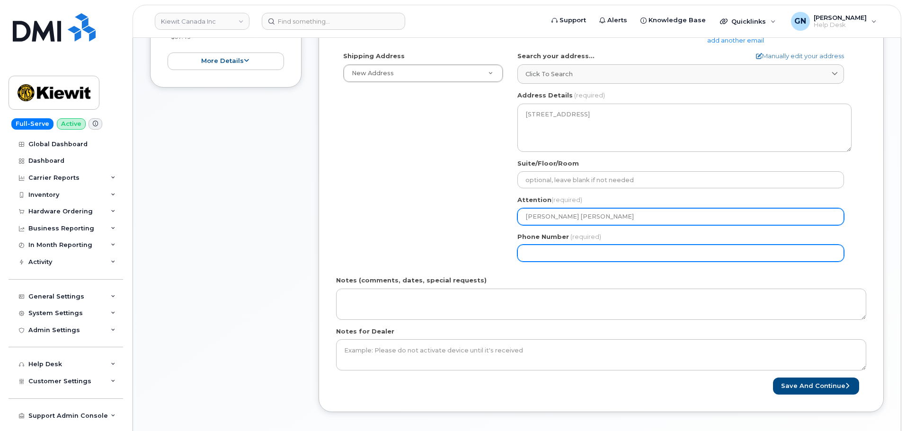
type input "Braden Ven De Velde"
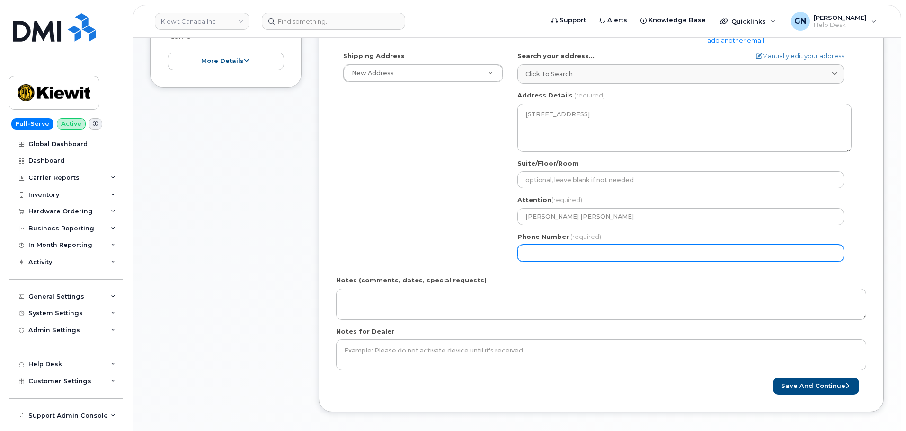
click at [542, 255] on input "Phone Number" at bounding box center [680, 253] width 327 height 17
click at [603, 255] on input "Phone Number" at bounding box center [680, 253] width 327 height 17
paste input "2363395476"
select select
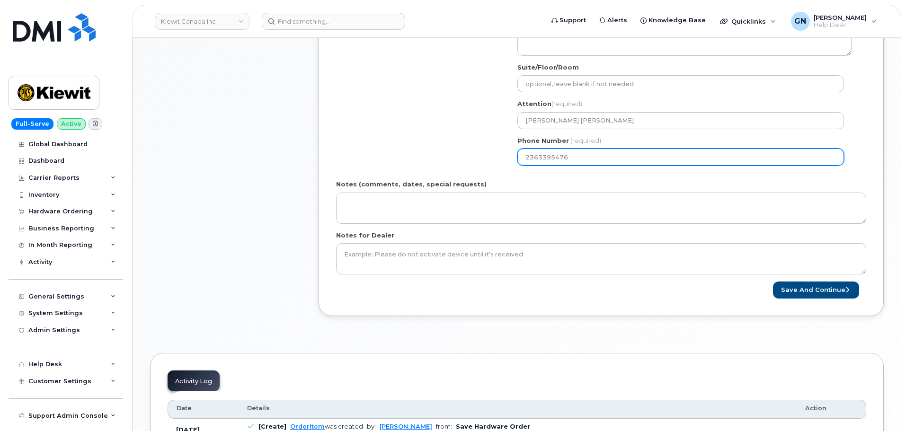
scroll to position [473, 0]
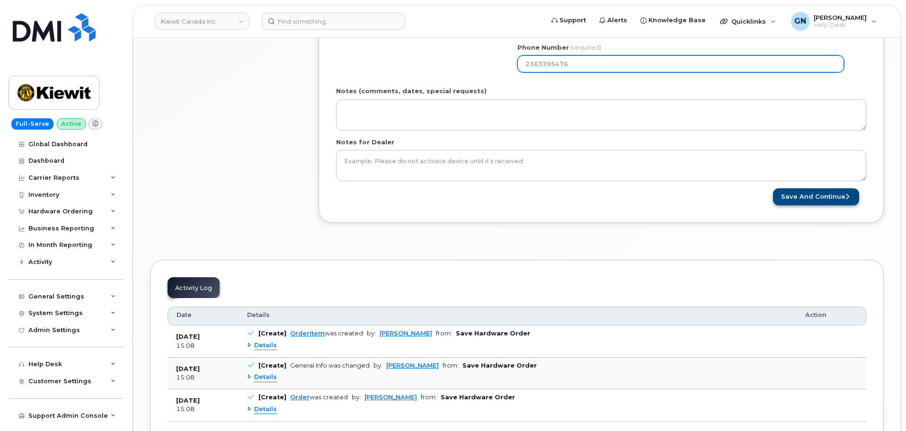
type input "2363395476"
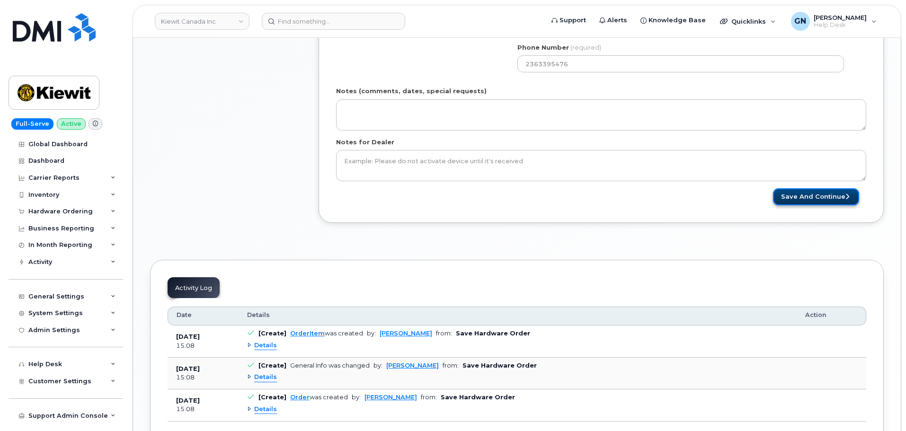
click at [811, 197] on button "Save and Continue" at bounding box center [816, 197] width 86 height 18
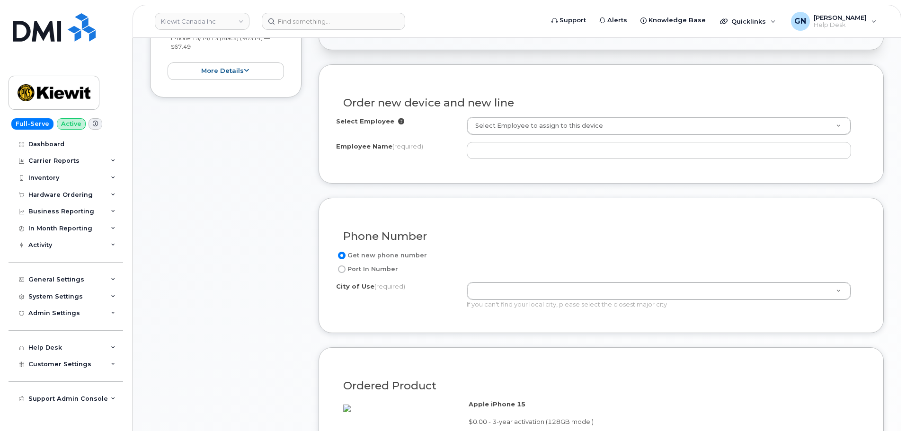
scroll to position [284, 0]
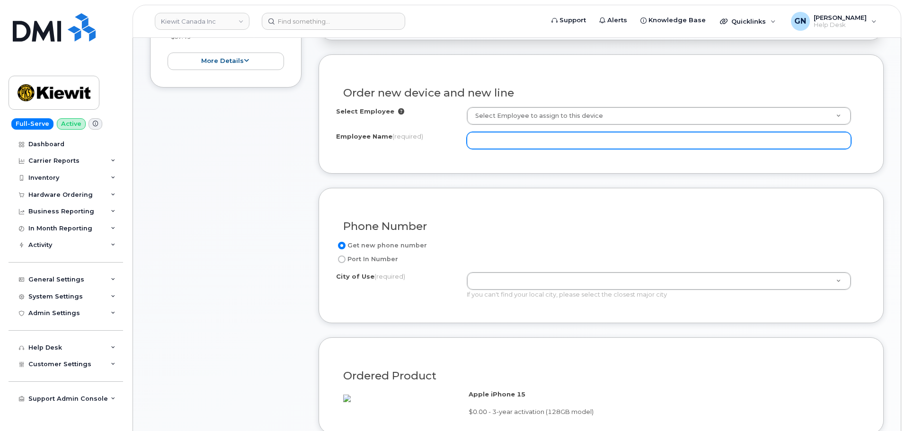
click at [619, 143] on input "Employee Name (required)" at bounding box center [659, 140] width 384 height 17
click at [572, 146] on input "Employee Name (required)" at bounding box center [659, 140] width 384 height 17
paste input "[PERSON_NAME] [PERSON_NAME]"
type input "[PERSON_NAME] [PERSON_NAME]"
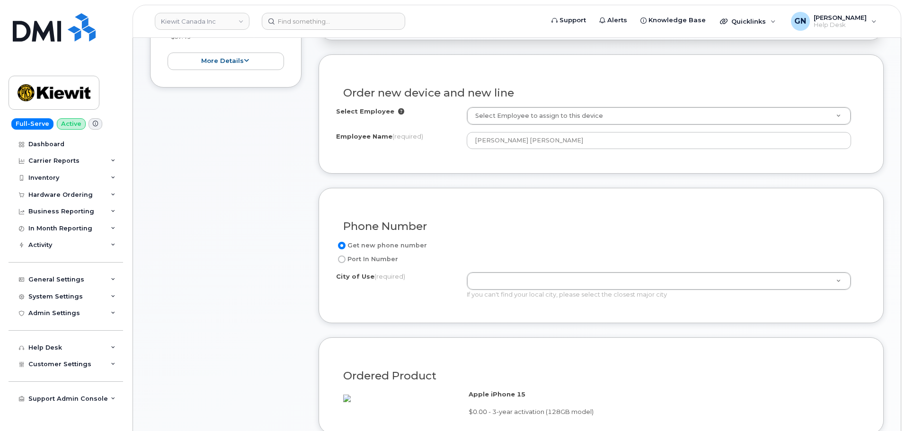
click at [571, 196] on div "Phone Number Get new phone number Port In Number City of Use (required) If you …" at bounding box center [601, 256] width 565 height 136
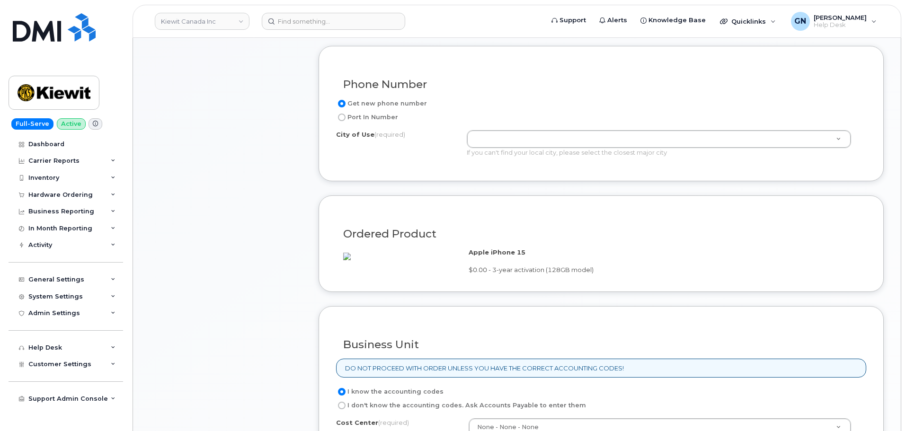
scroll to position [379, 0]
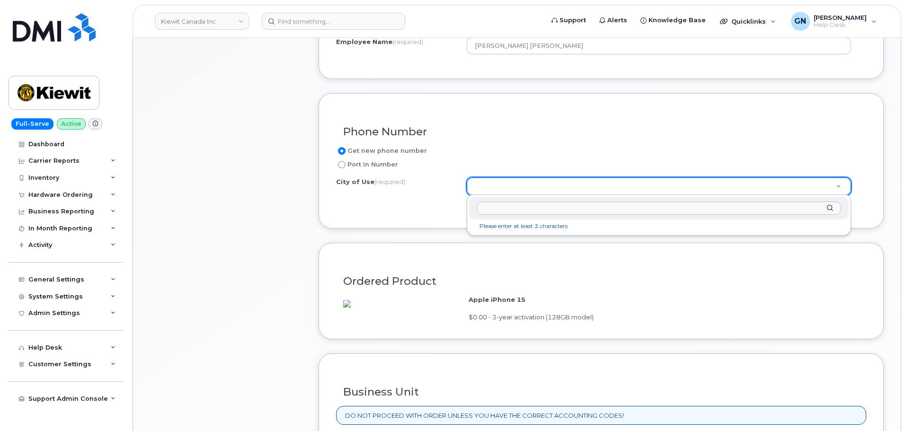
click at [524, 209] on input "text" at bounding box center [659, 209] width 364 height 14
paste input "Coquitlam"
type input "Coquitlam"
drag, startPoint x: 512, startPoint y: 207, endPoint x: 431, endPoint y: 190, distance: 82.3
click at [442, 202] on body "[PERSON_NAME] Canada Inc Support Alerts Knowledge Base Quicklinks Suspend / Can…" at bounding box center [453, 331] width 906 height 1421
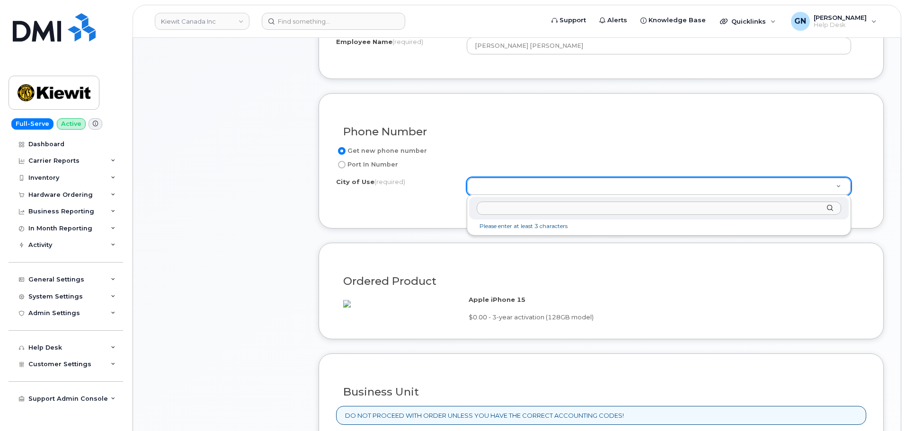
click at [505, 212] on input "text" at bounding box center [659, 209] width 364 height 14
paste input "V3K7B5"
type input "V"
click at [550, 207] on input "text" at bounding box center [659, 209] width 364 height 14
paste input "Coquitlam"
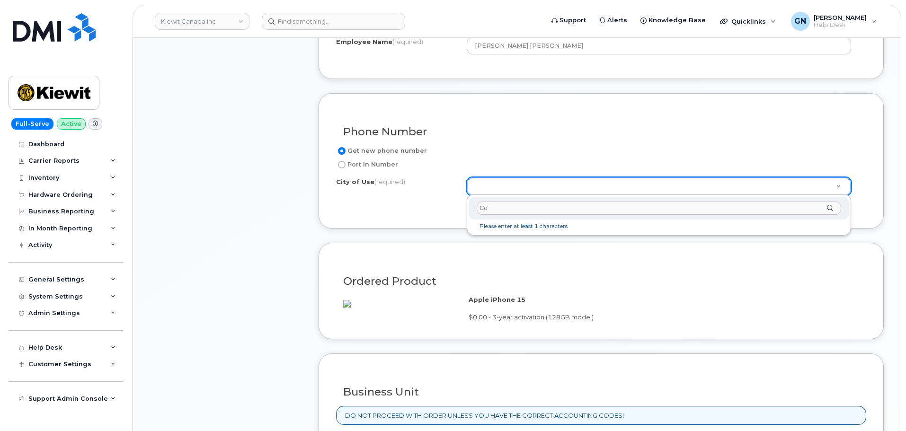
type input "C"
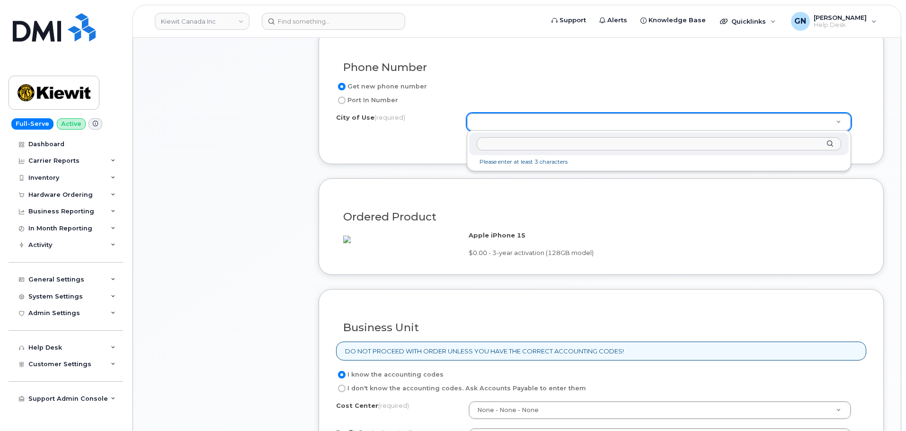
scroll to position [426, 0]
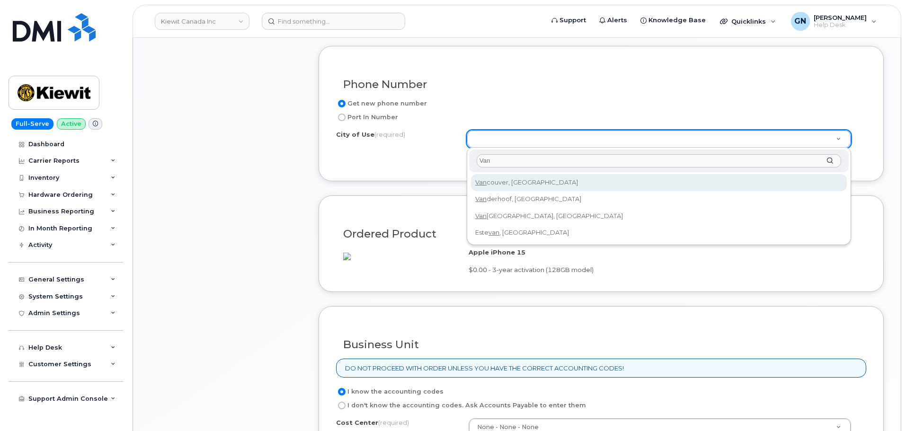
type input "Van"
type input "964"
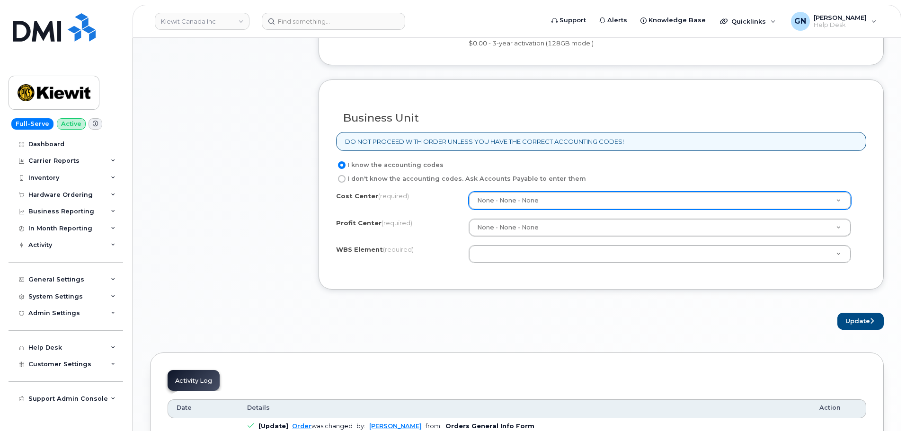
scroll to position [663, 0]
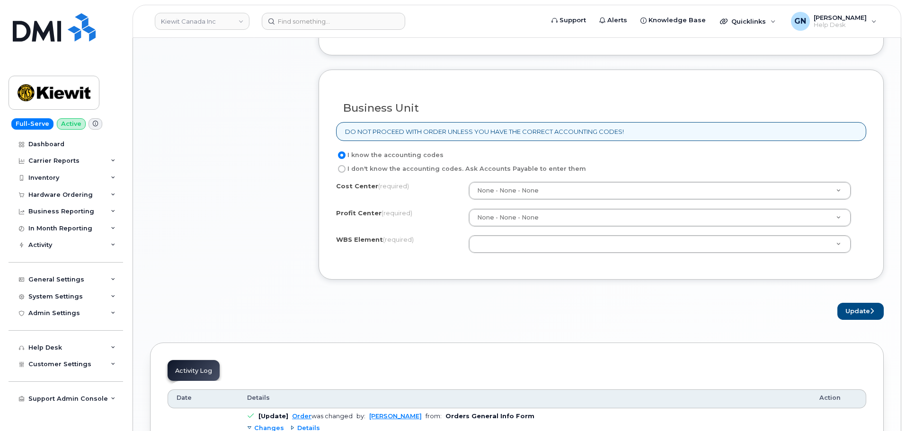
paste input "106299.2146"
type input "106299.2146"
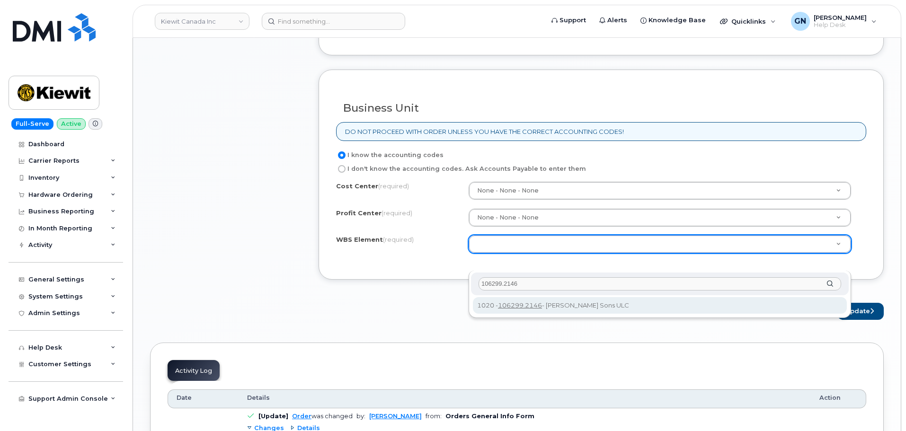
type input "106299.2146"
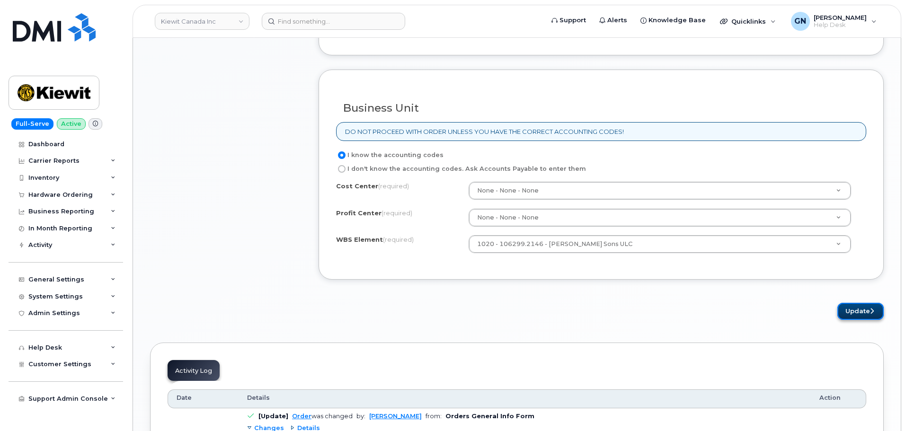
click at [856, 320] on button "Update" at bounding box center [860, 312] width 46 height 18
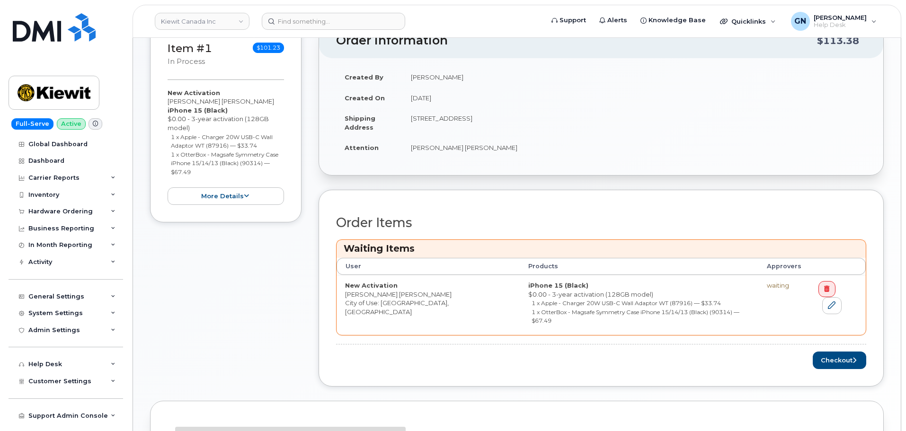
scroll to position [237, 0]
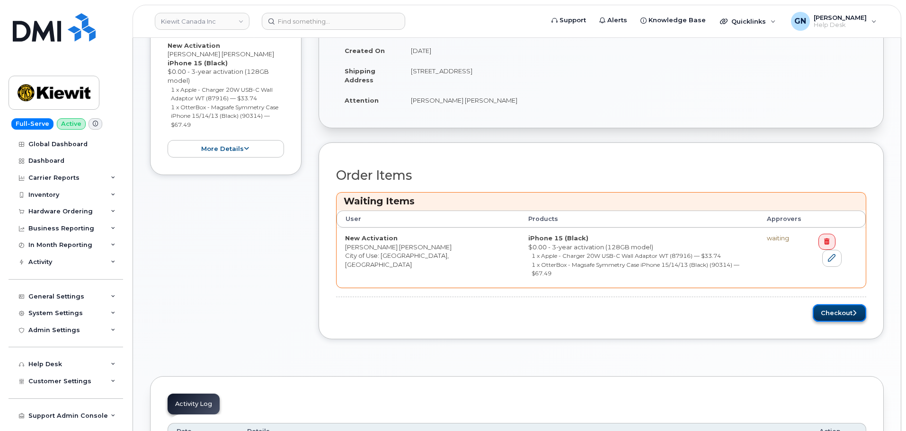
click at [847, 307] on button "Checkout" at bounding box center [839, 313] width 53 height 18
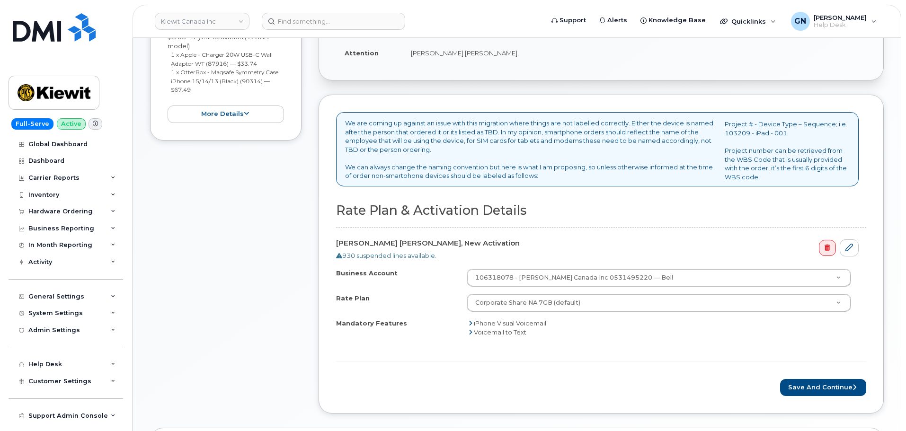
scroll to position [284, 0]
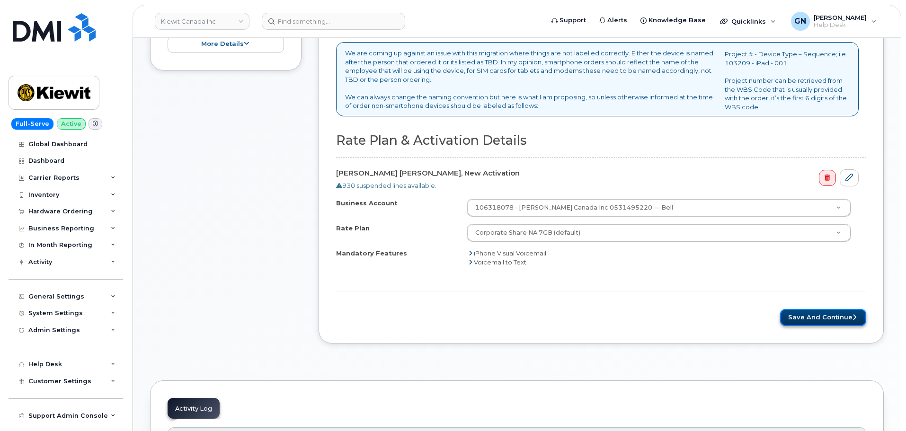
click at [822, 316] on button "Save and Continue" at bounding box center [823, 318] width 86 height 18
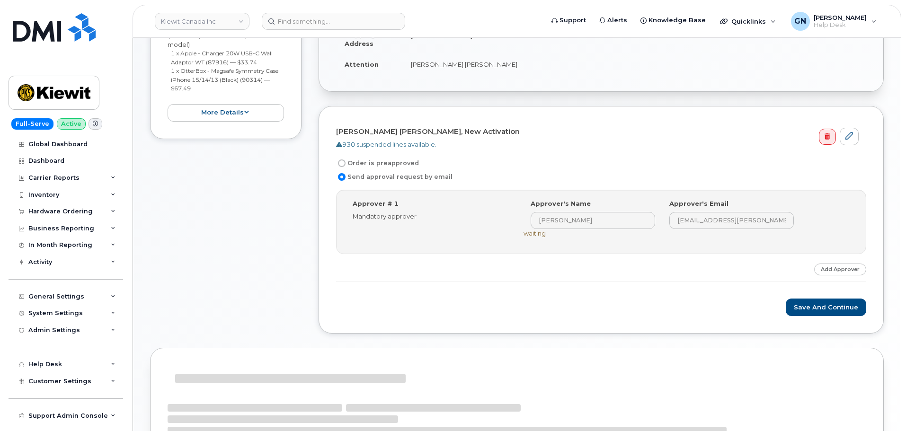
scroll to position [237, 0]
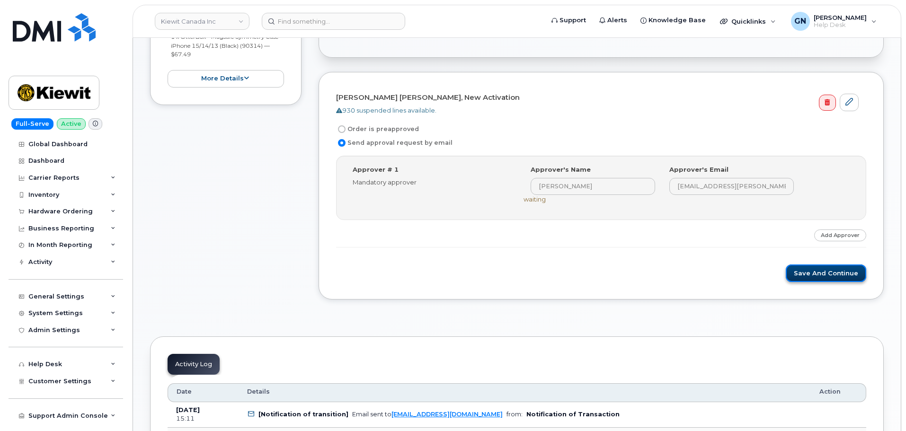
click at [816, 274] on button "Save and Continue" at bounding box center [826, 274] width 80 height 18
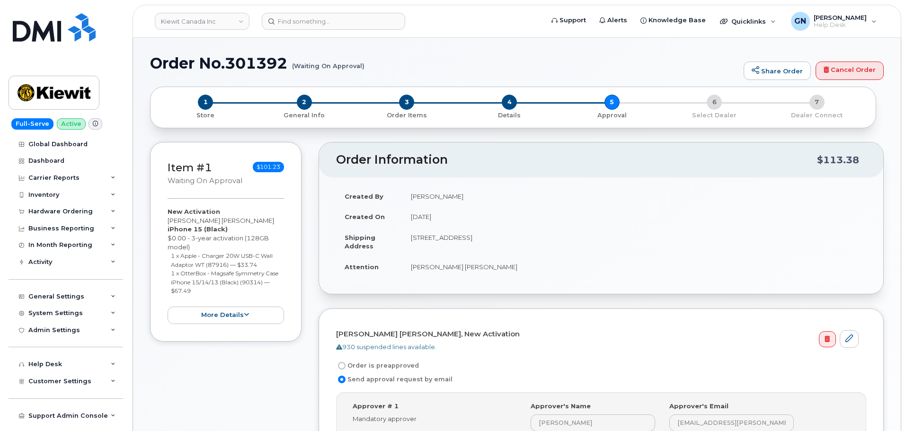
click at [177, 63] on h1 "Order No.301392 (Waiting On Approval)" at bounding box center [444, 63] width 589 height 17
drag, startPoint x: 177, startPoint y: 63, endPoint x: 245, endPoint y: 69, distance: 67.5
click at [245, 69] on h1 "Order No.301392 (Waiting On Approval)" at bounding box center [444, 63] width 589 height 17
copy h1 "Order No.301392"
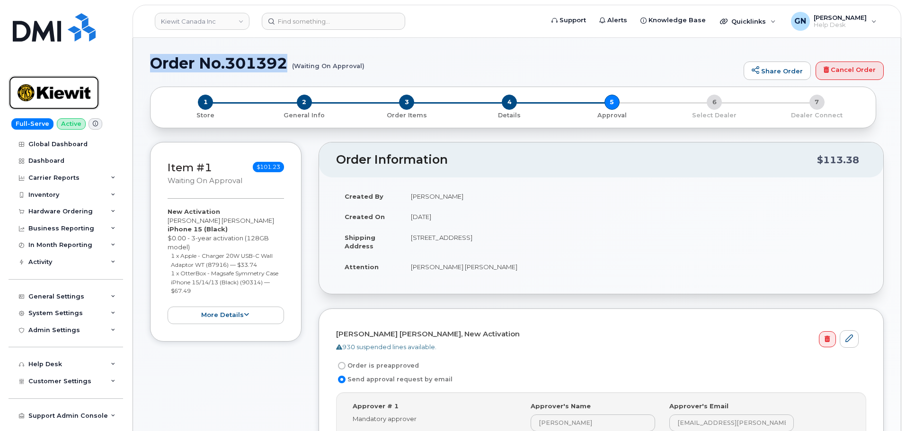
drag, startPoint x: 60, startPoint y: 93, endPoint x: 88, endPoint y: 58, distance: 44.5
click at [60, 91] on img at bounding box center [54, 92] width 73 height 27
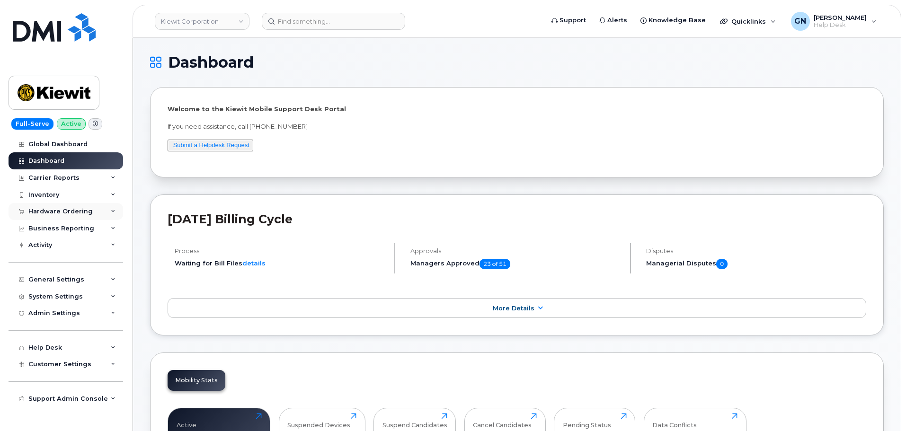
click at [70, 212] on div "Hardware Ordering" at bounding box center [60, 212] width 64 height 8
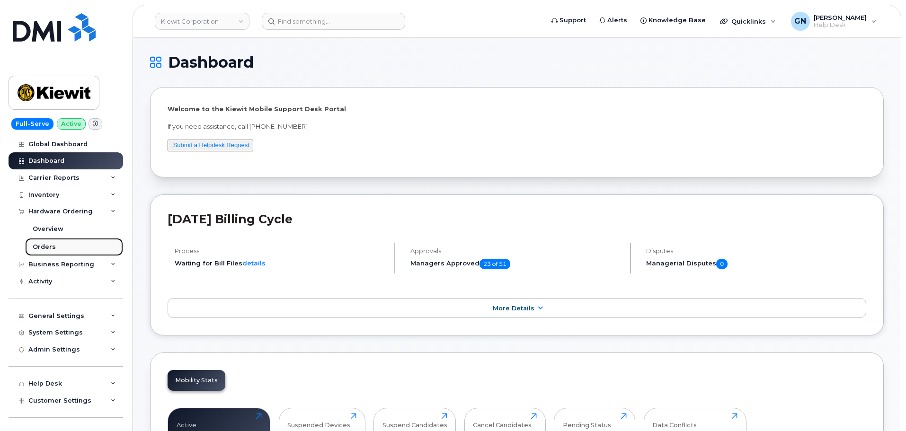
click at [55, 241] on link "Orders" at bounding box center [74, 247] width 98 height 18
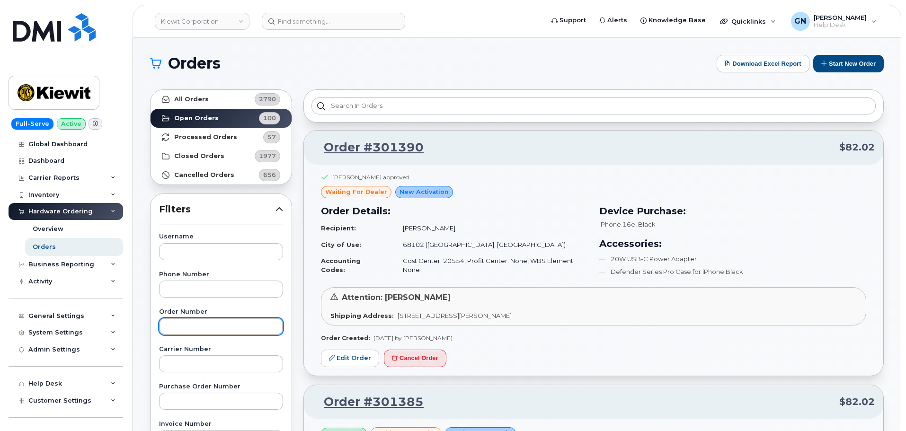
click at [196, 328] on input "text" at bounding box center [221, 326] width 124 height 17
paste input "300956"
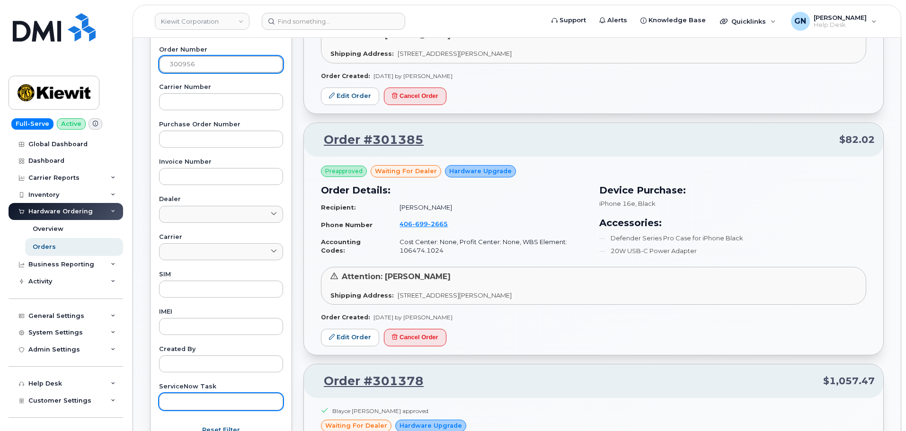
scroll to position [331, 0]
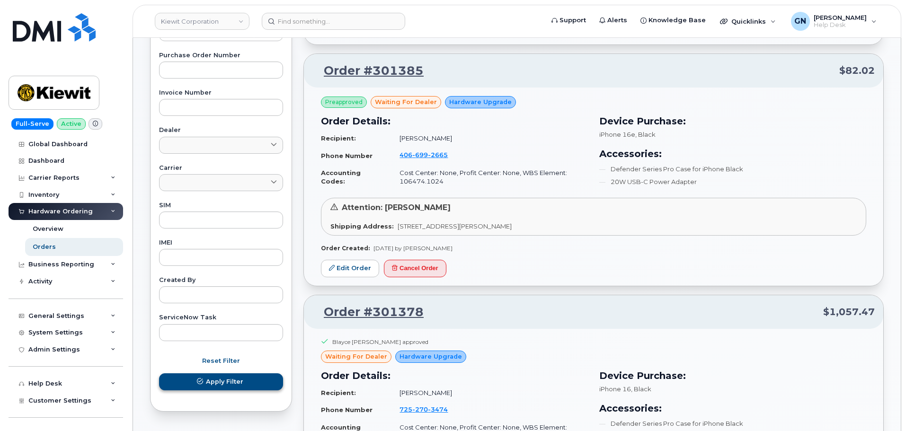
type input "300956"
click at [212, 385] on span "Apply Filter" at bounding box center [224, 381] width 37 height 9
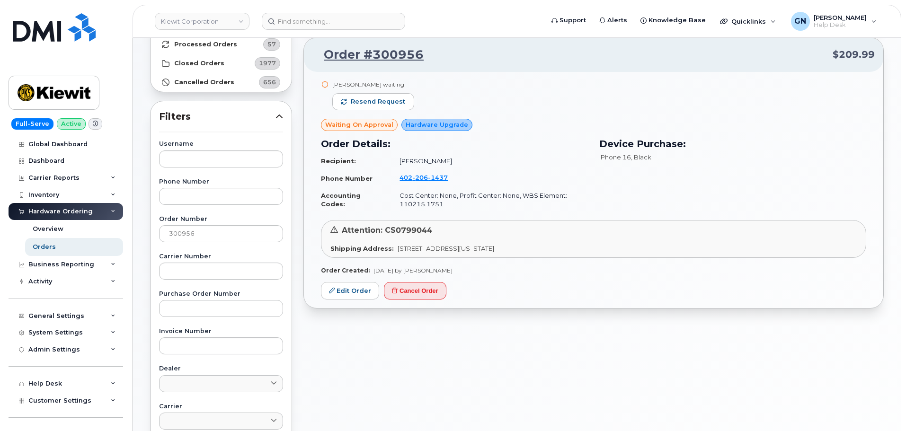
scroll to position [95, 0]
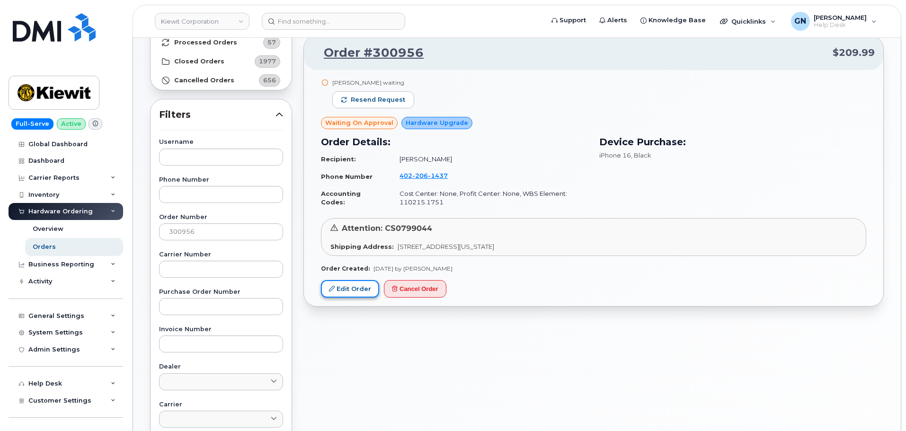
click at [363, 293] on link "Edit Order" at bounding box center [350, 289] width 58 height 18
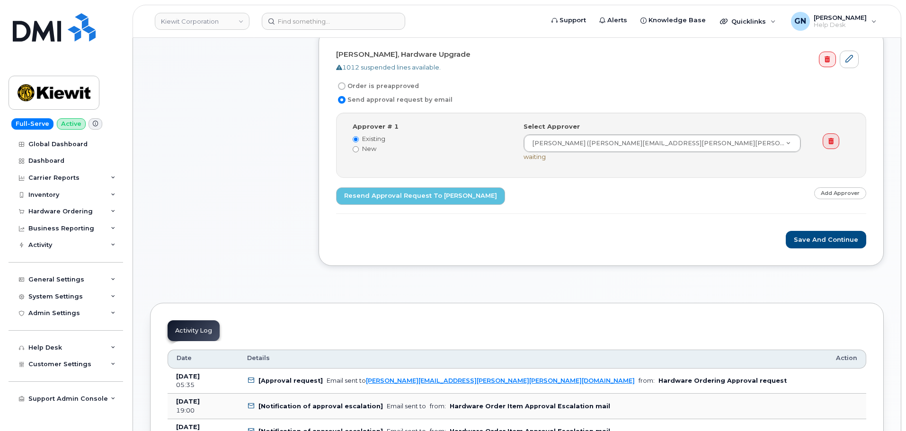
scroll to position [284, 0]
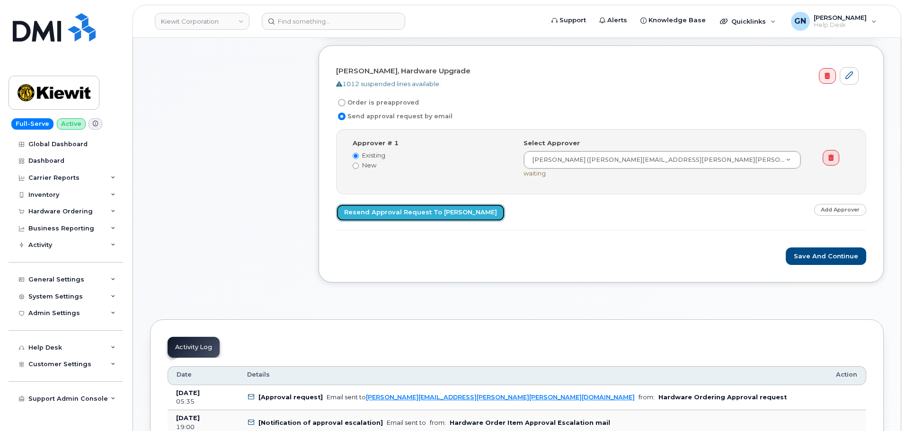
click at [433, 211] on link "Resend Approval Request to Ryan Mckeever" at bounding box center [420, 213] width 169 height 18
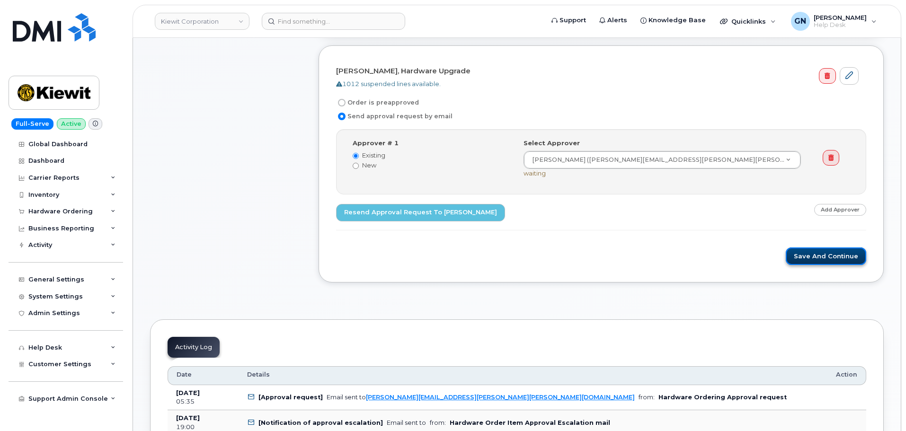
click at [809, 261] on button "Save and Continue" at bounding box center [826, 257] width 80 height 18
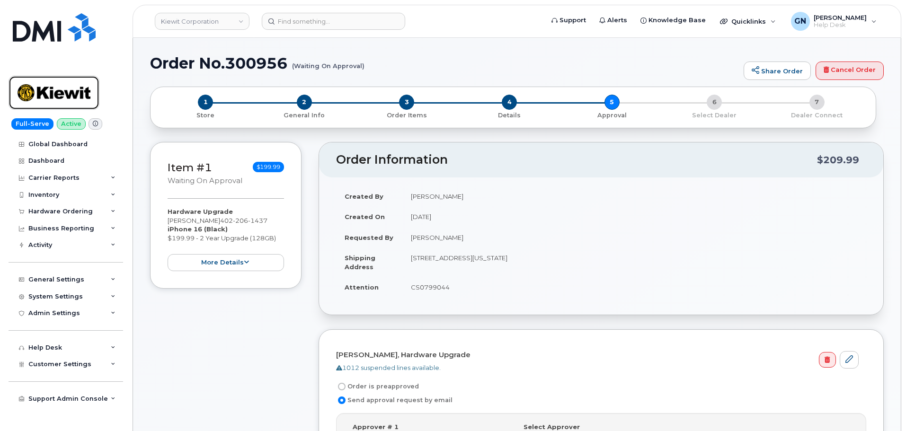
drag, startPoint x: 77, startPoint y: 106, endPoint x: 93, endPoint y: 114, distance: 18.2
click at [77, 106] on img at bounding box center [54, 92] width 73 height 27
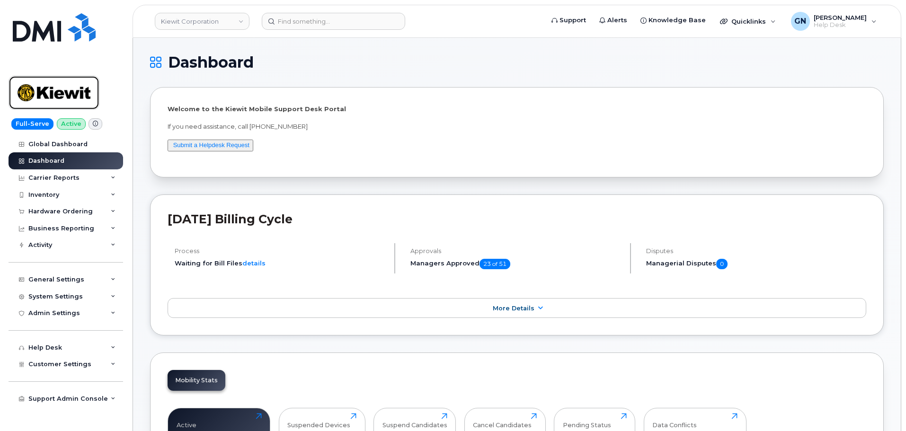
click at [62, 97] on img at bounding box center [54, 92] width 73 height 27
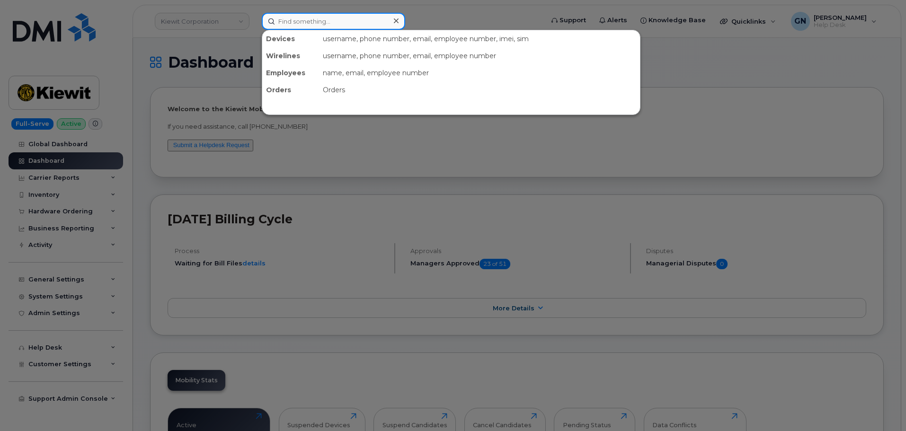
click at [302, 24] on input at bounding box center [333, 21] width 143 height 17
paste input "2147894053"
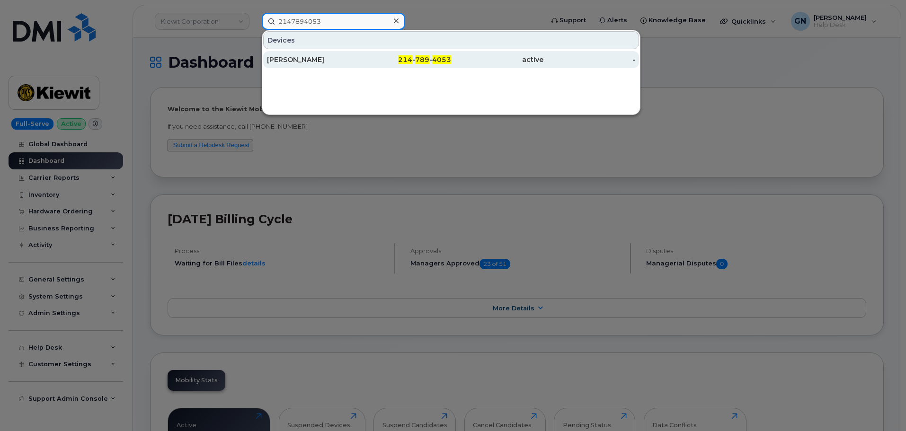
type input "2147894053"
click at [346, 56] on div "[PERSON_NAME]" at bounding box center [313, 59] width 92 height 9
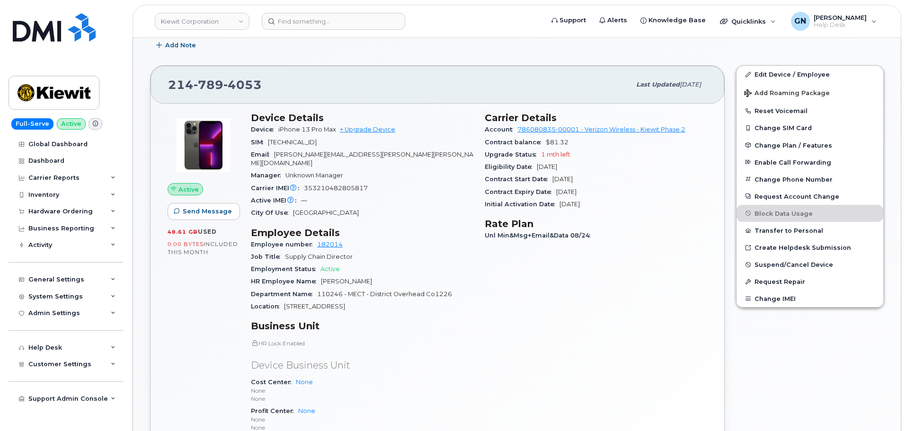
scroll to position [142, 0]
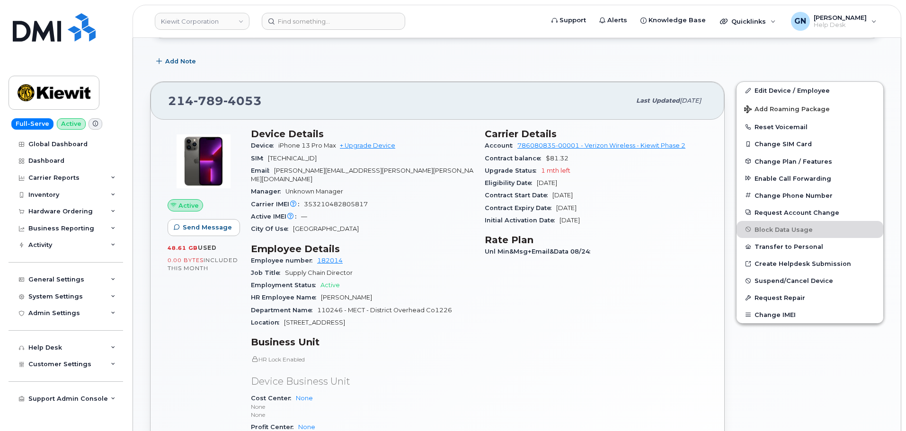
click at [324, 201] on span "353210482805817" at bounding box center [336, 204] width 64 height 7
copy span "353210482805817"
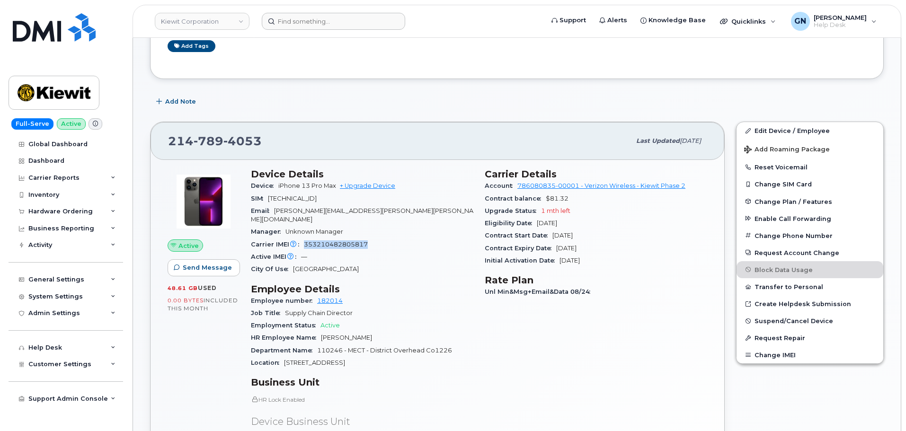
scroll to position [95, 0]
